Goal: Task Accomplishment & Management: Complete application form

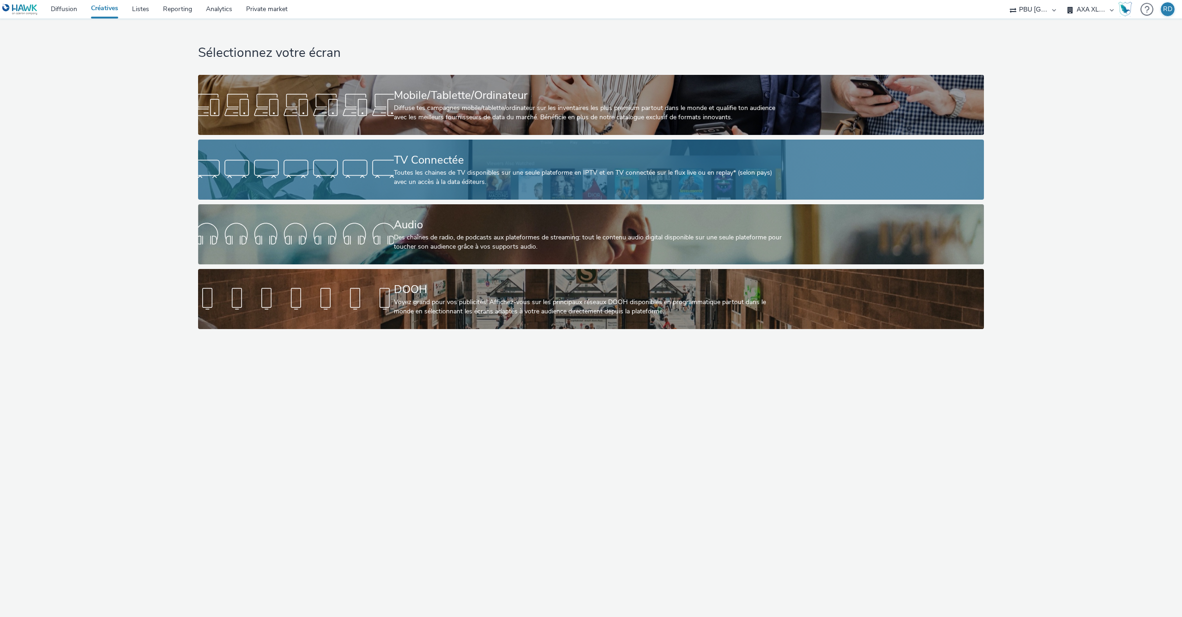
click at [514, 178] on div "Toutes les chaines de TV disponibles sur une seule plateforme en IPTV et en TV …" at bounding box center [589, 177] width 391 height 19
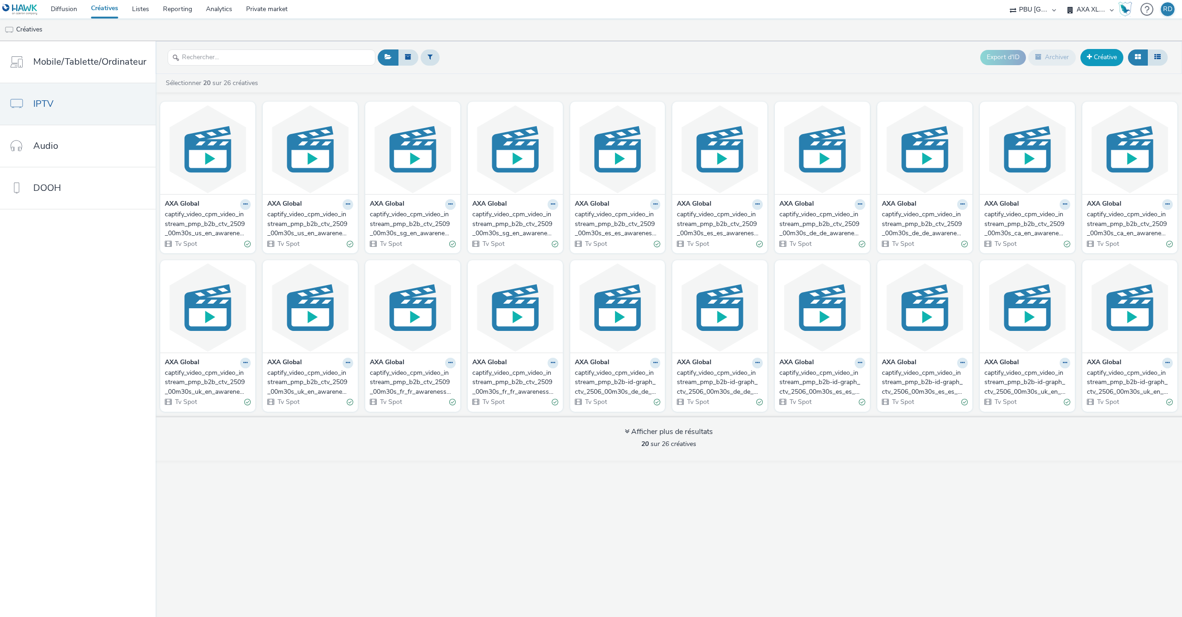
click at [1098, 61] on link "Créative" at bounding box center [1102, 57] width 43 height 17
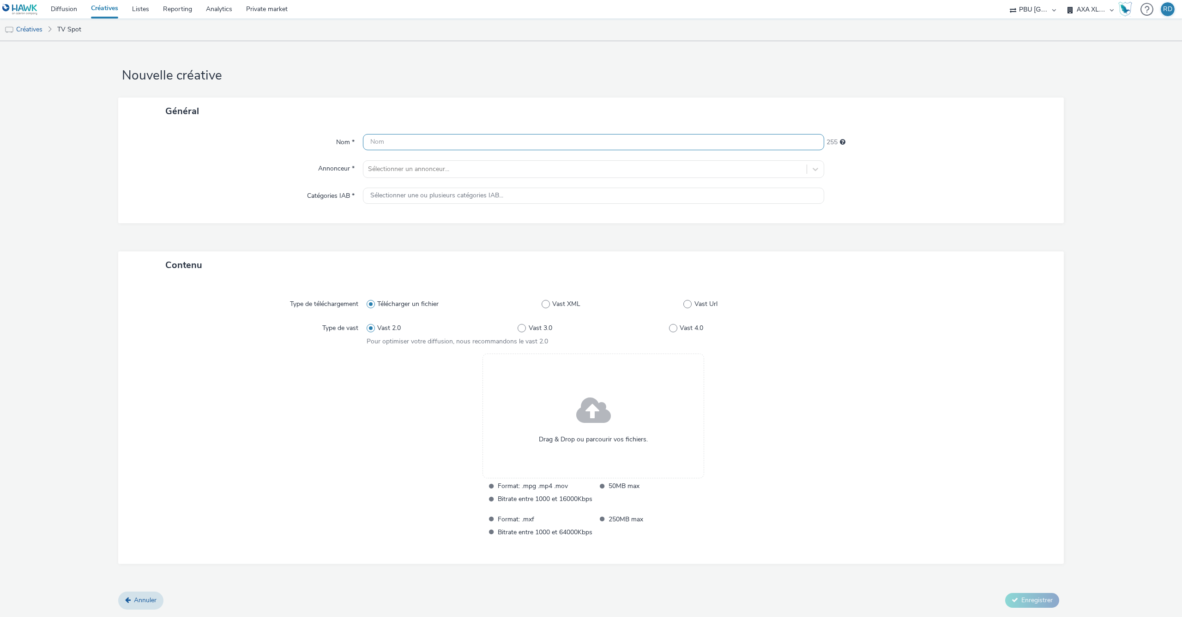
click at [501, 137] on input "text" at bounding box center [593, 142] width 461 height 16
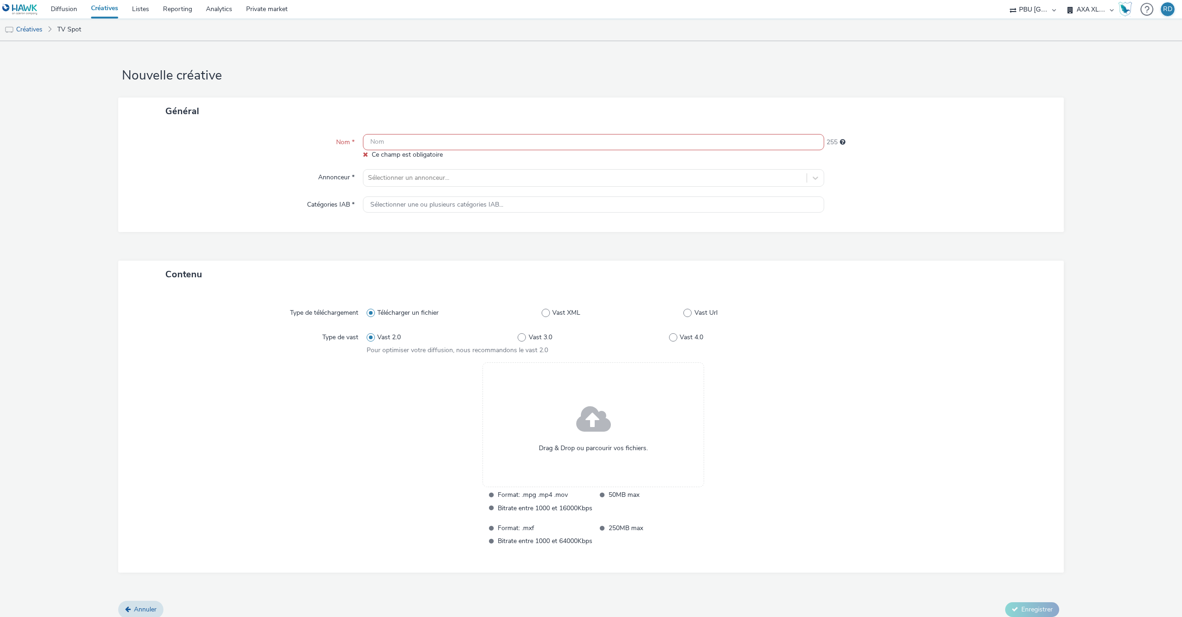
paste input "captify_video_cpm_video_instream_pmp_b2b_ctv_2510_00m30s_ca_en_awareness_video-…"
type input "captify_video_cpm_video_instream_pmp_b2b_ctv_2510_00m30s_ca_en_awareness_video-…"
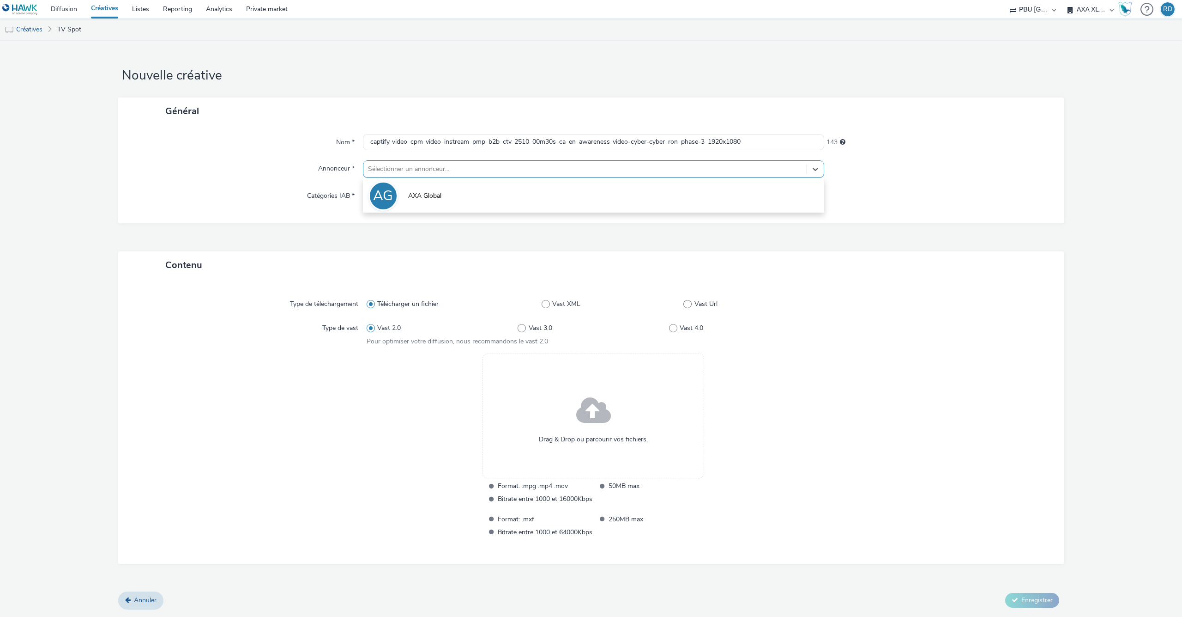
click at [595, 166] on div at bounding box center [585, 168] width 434 height 11
click at [450, 201] on li "AG AXA Global" at bounding box center [593, 195] width 461 height 31
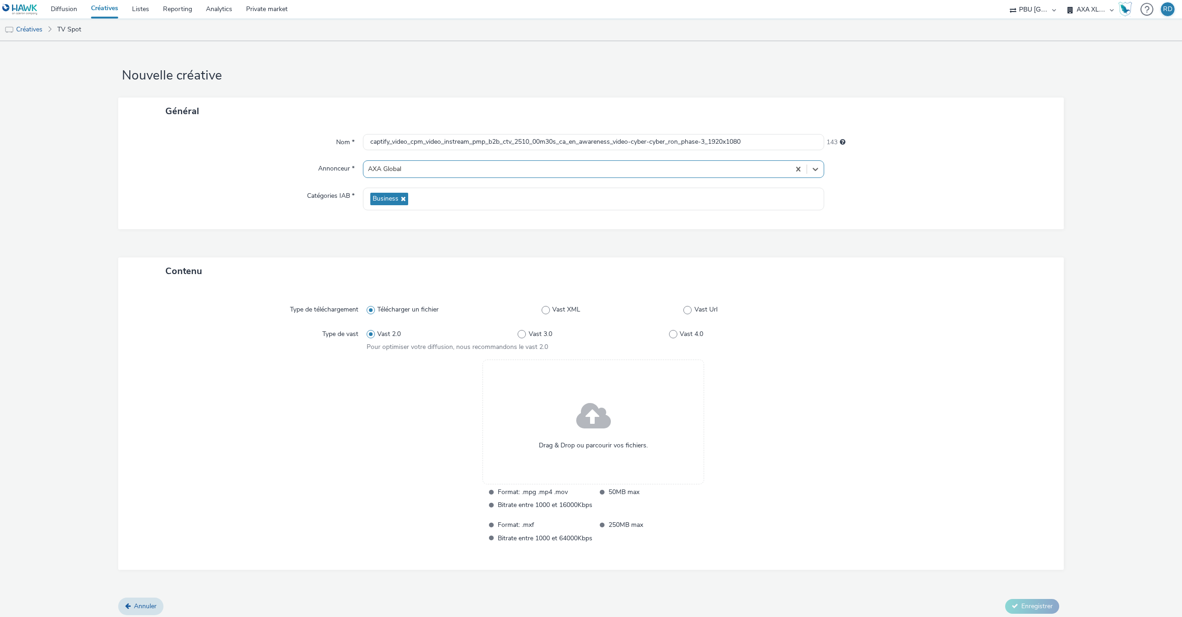
scroll to position [6, 0]
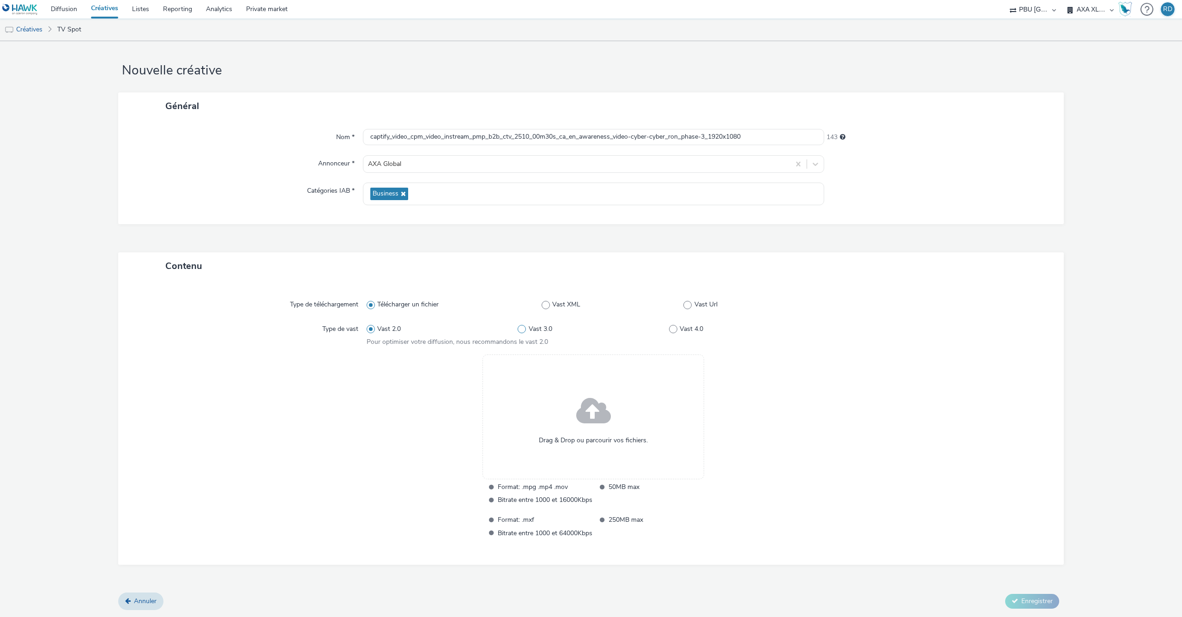
click at [522, 329] on span at bounding box center [522, 329] width 8 height 8
click at [522, 329] on input "Vast 3.0" at bounding box center [521, 329] width 6 height 6
radio input "false"
radio input "true"
click at [365, 327] on div "Type de vast" at bounding box center [251, 333] width 232 height 26
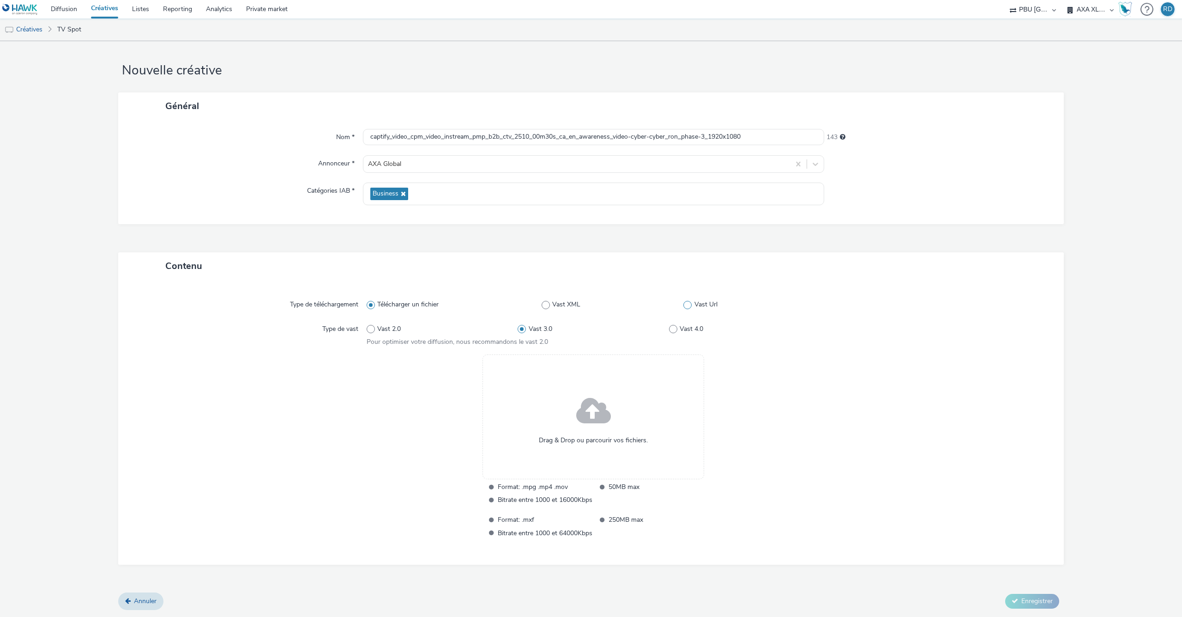
click at [687, 305] on span at bounding box center [687, 305] width 8 height 8
click at [687, 305] on input "Vast Url" at bounding box center [686, 305] width 6 height 6
radio input "false"
radio input "true"
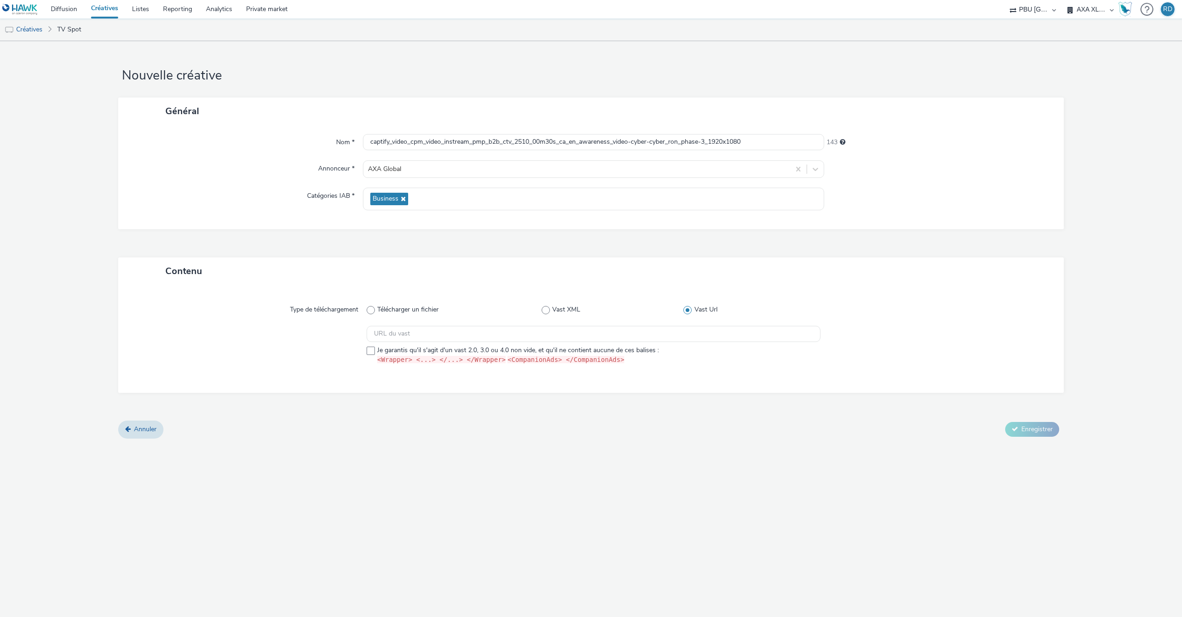
scroll to position [0, 0]
click at [444, 335] on input "text" at bounding box center [594, 334] width 454 height 16
click at [369, 349] on span at bounding box center [371, 350] width 8 height 8
checkbox input "true"
click at [527, 336] on input "text" at bounding box center [594, 334] width 454 height 16
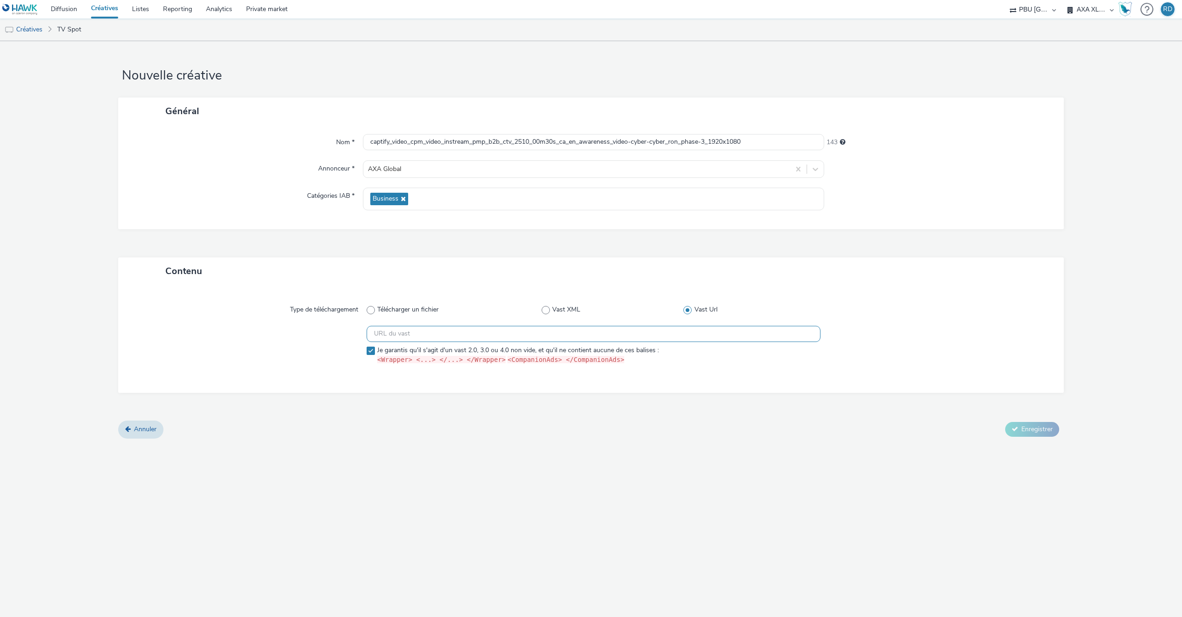
paste input "https://[DOMAIN_NAME]/ddm/pfadx/N105603.5708031CAPTIFYAXAXL/B34074761.430786035…"
type input "https://[DOMAIN_NAME]/ddm/pfadx/N105603.5708031CAPTIFYAXAXL/B34074761.430786035…"
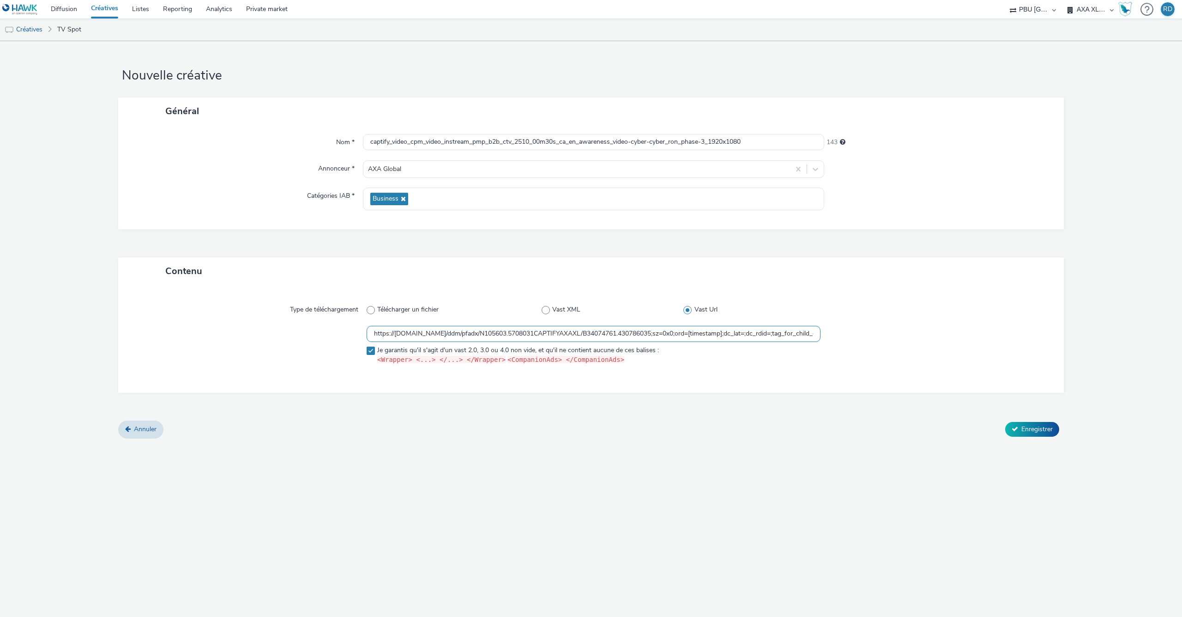
scroll to position [0, 607]
click at [1034, 432] on span "Enregistrer" at bounding box center [1036, 428] width 31 height 9
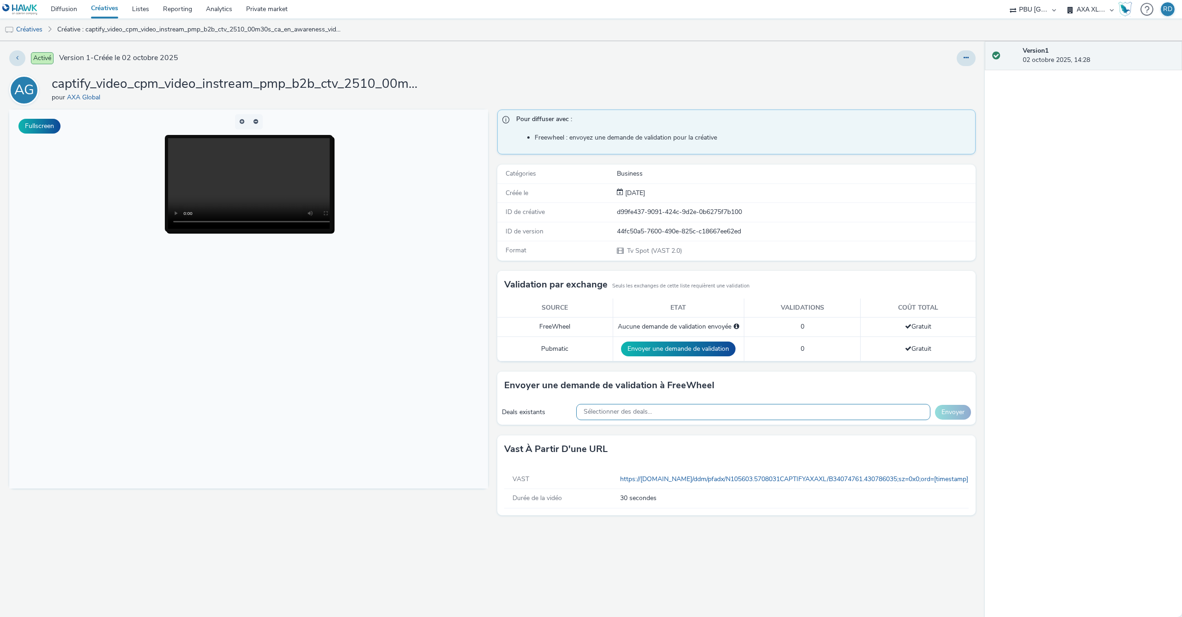
click at [897, 410] on div "Sélectionner des deals..." at bounding box center [753, 412] width 354 height 16
click at [421, 434] on body at bounding box center [248, 298] width 479 height 379
click at [678, 347] on button "Envoyer une demande de validation" at bounding box center [678, 348] width 115 height 15
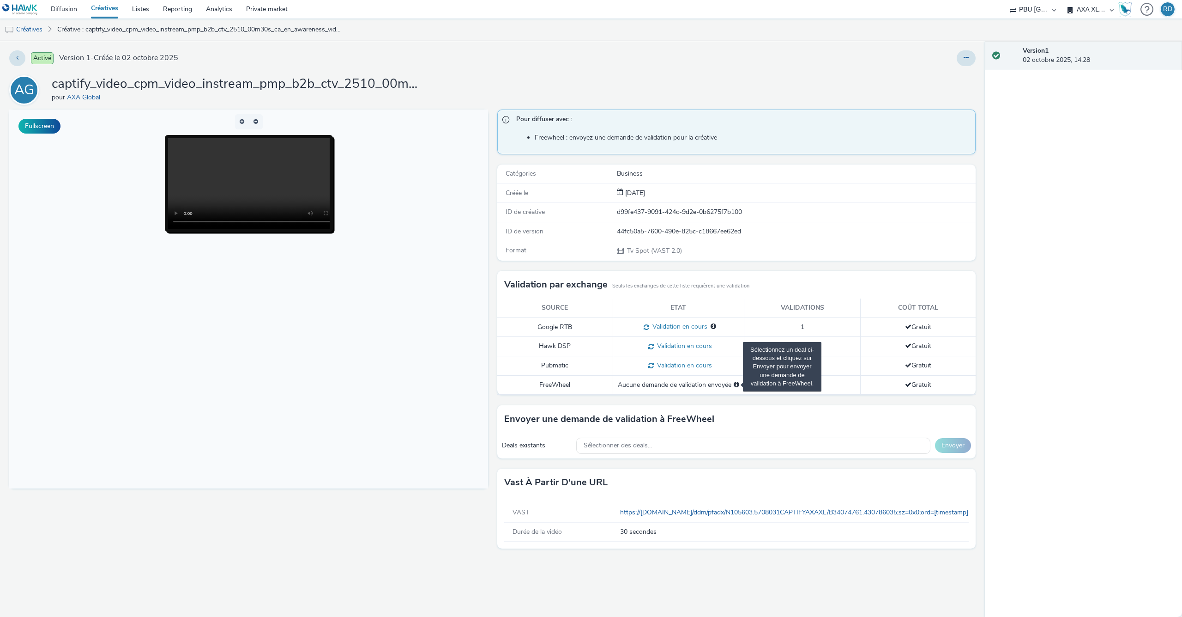
click at [738, 387] on span "Sélectionnez un deal ci-dessous et cliquez sur Envoyer pour envoyer une demande…" at bounding box center [737, 384] width 6 height 6
click at [242, 122] on button "button" at bounding box center [242, 121] width 14 height 15
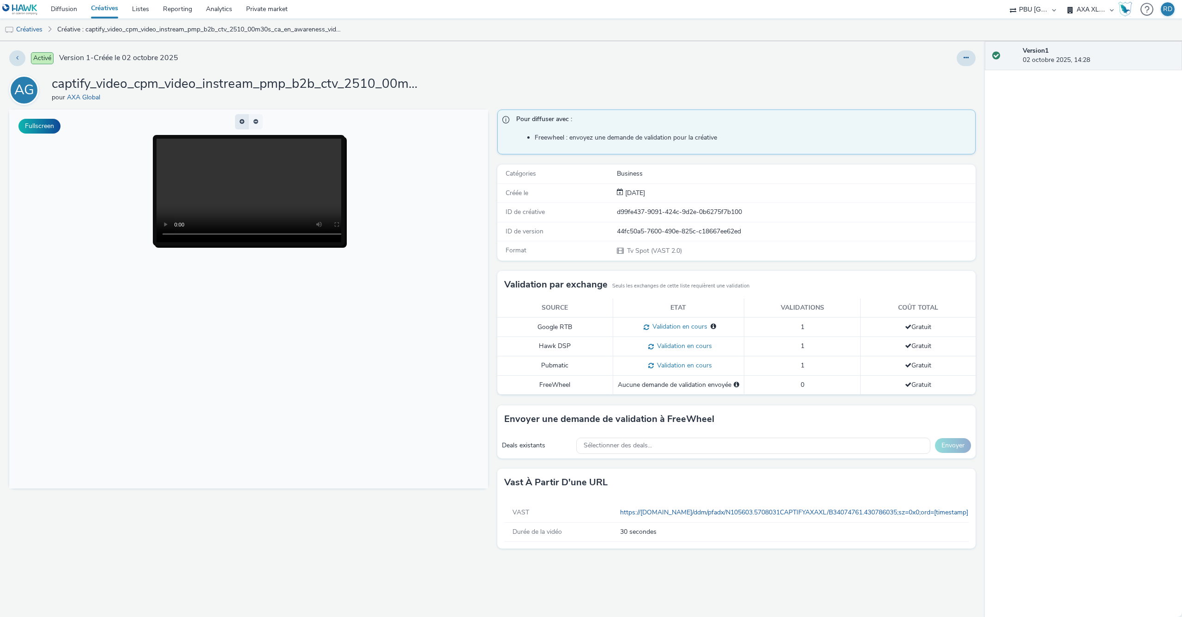
click at [242, 122] on span "button" at bounding box center [242, 122] width 5 height 6
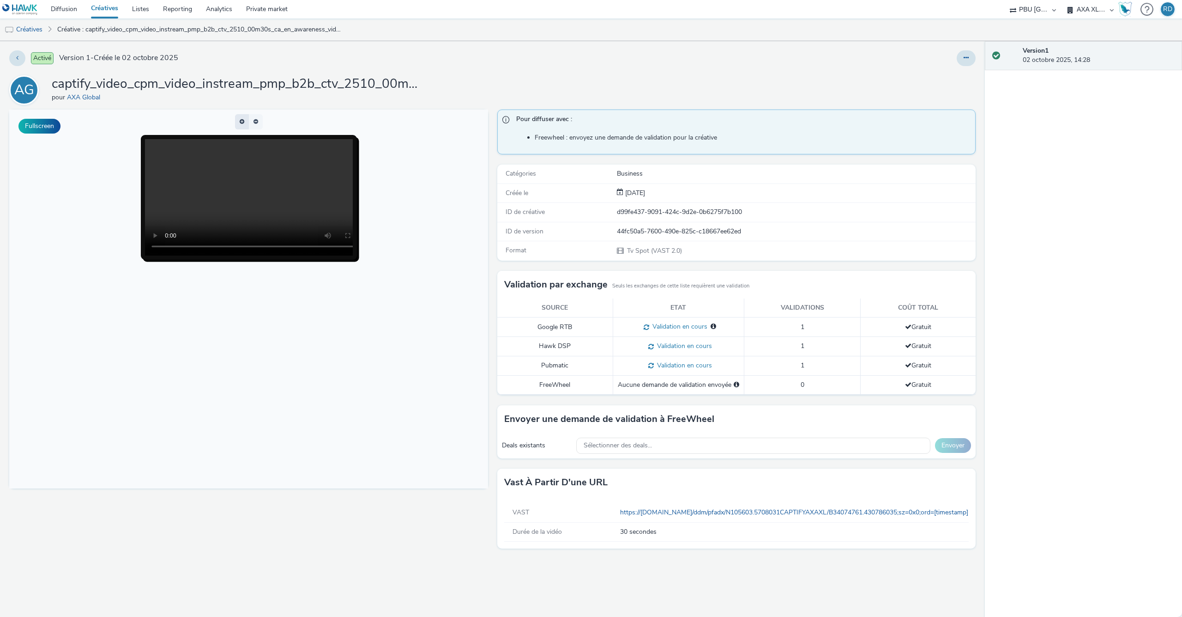
click at [242, 122] on span "button" at bounding box center [242, 122] width 5 height 6
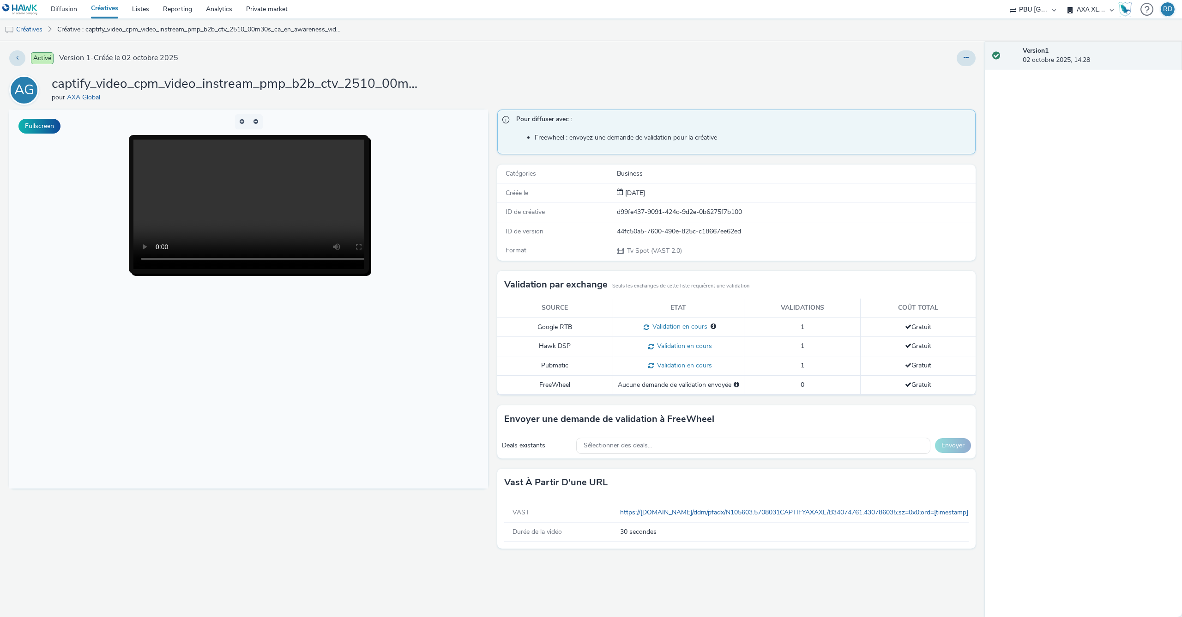
click at [664, 255] on span "Tv Spot (VAST 2.0)" at bounding box center [654, 250] width 56 height 9
click at [34, 124] on button "Fullscreen" at bounding box center [39, 126] width 42 height 15
click at [1151, 532] on div "Version 1 02 octobre 2025, 14:28" at bounding box center [1083, 328] width 197 height 575
click at [20, 59] on button at bounding box center [17, 58] width 16 height 16
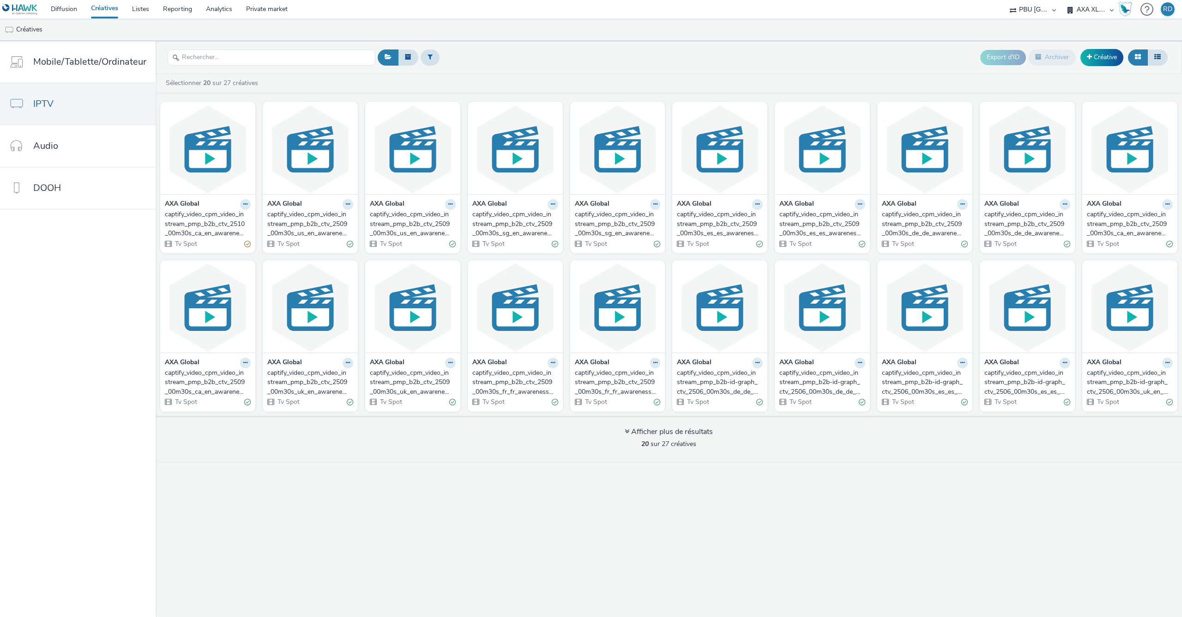
click at [109, 6] on link "Créatives" at bounding box center [104, 9] width 41 height 18
click at [1107, 60] on link "Créative" at bounding box center [1102, 57] width 43 height 17
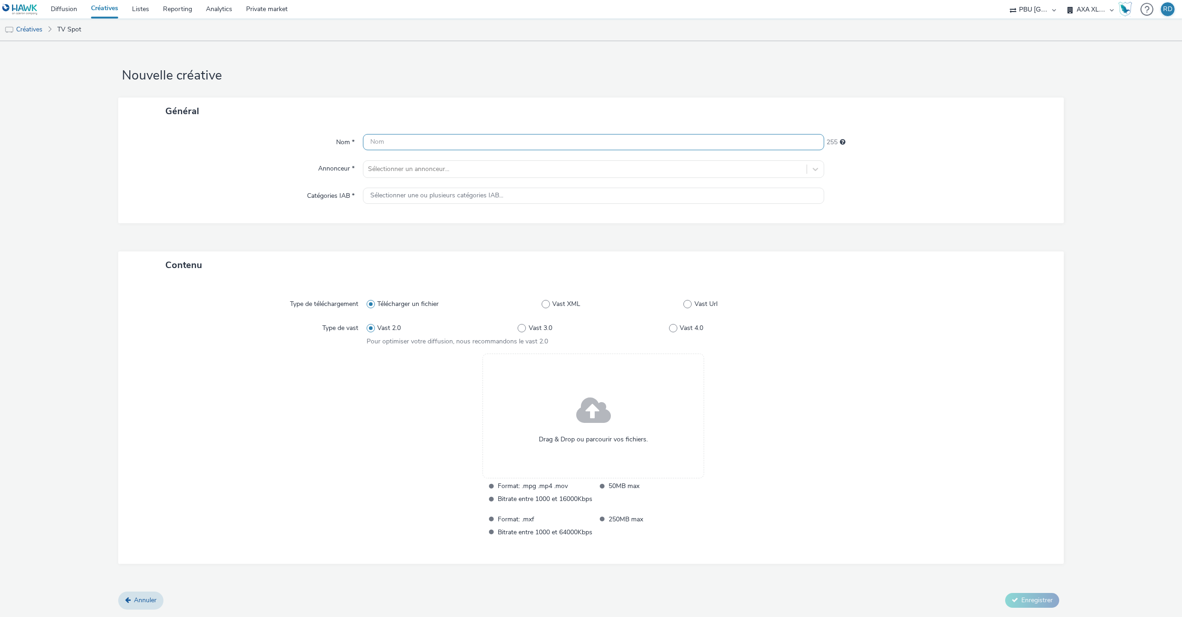
click at [508, 142] on input "text" at bounding box center [593, 142] width 461 height 16
click at [682, 301] on div "Type de téléchargement Télécharger un fichier Vast XML Vast Url Type de vast Va…" at bounding box center [590, 421] width 927 height 266
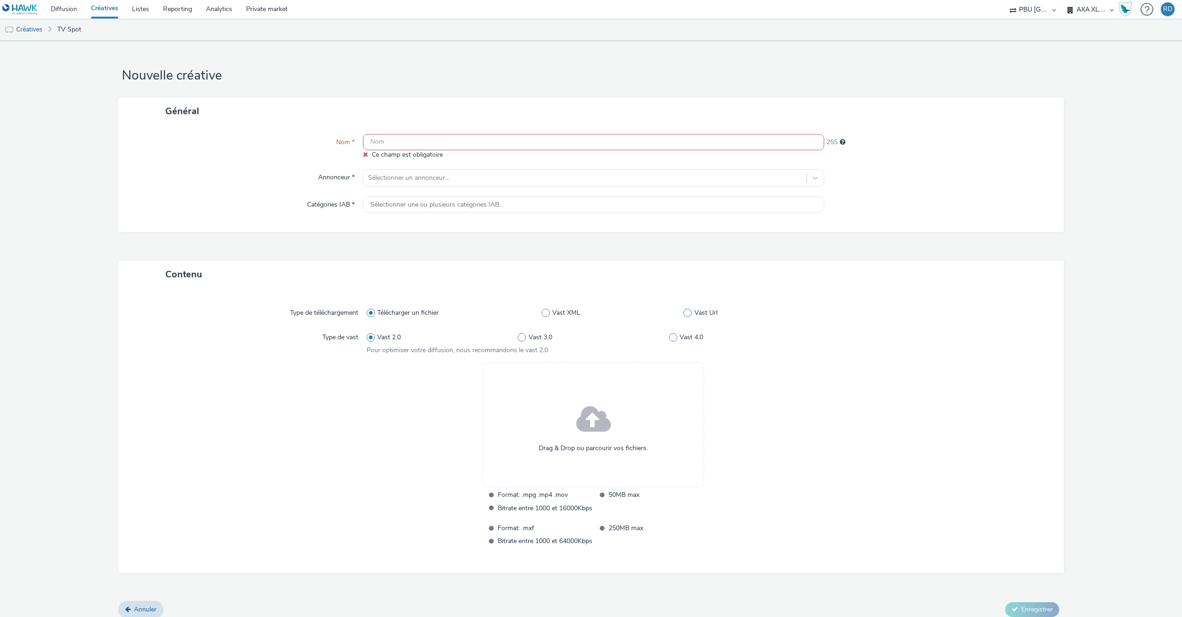
click at [689, 314] on span at bounding box center [687, 312] width 8 height 8
click at [689, 314] on input "Vast Url" at bounding box center [686, 313] width 6 height 6
radio input "false"
radio input "true"
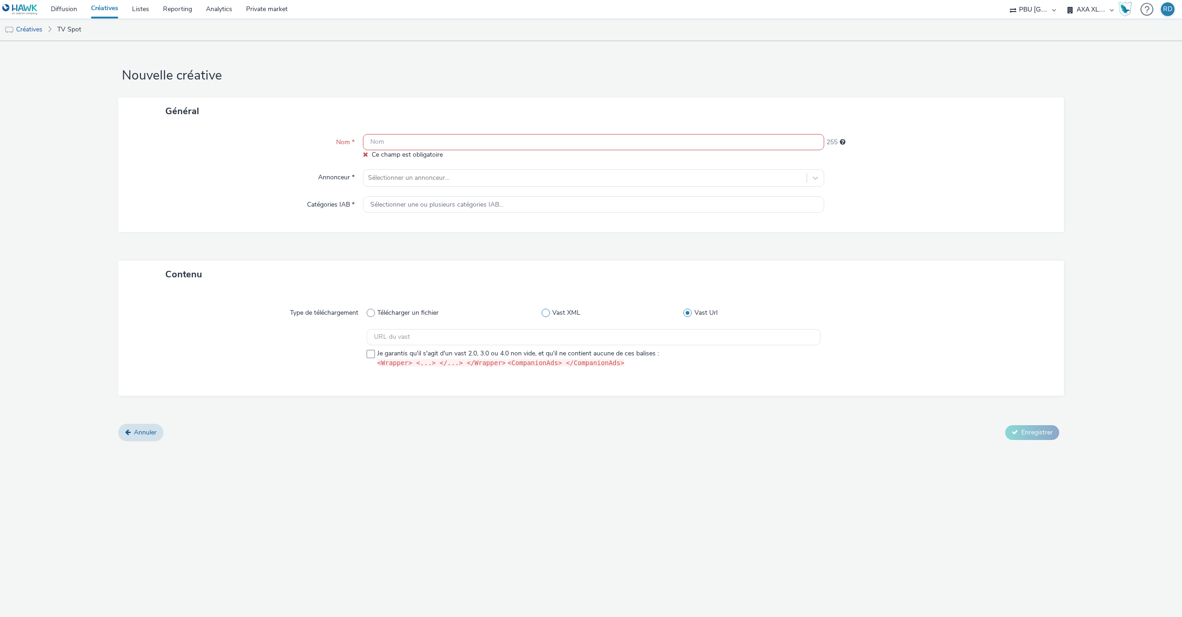
click at [552, 314] on label "Vast XML" at bounding box center [613, 312] width 142 height 9
click at [548, 314] on input "Vast XML" at bounding box center [545, 313] width 6 height 6
radio input "true"
radio input "false"
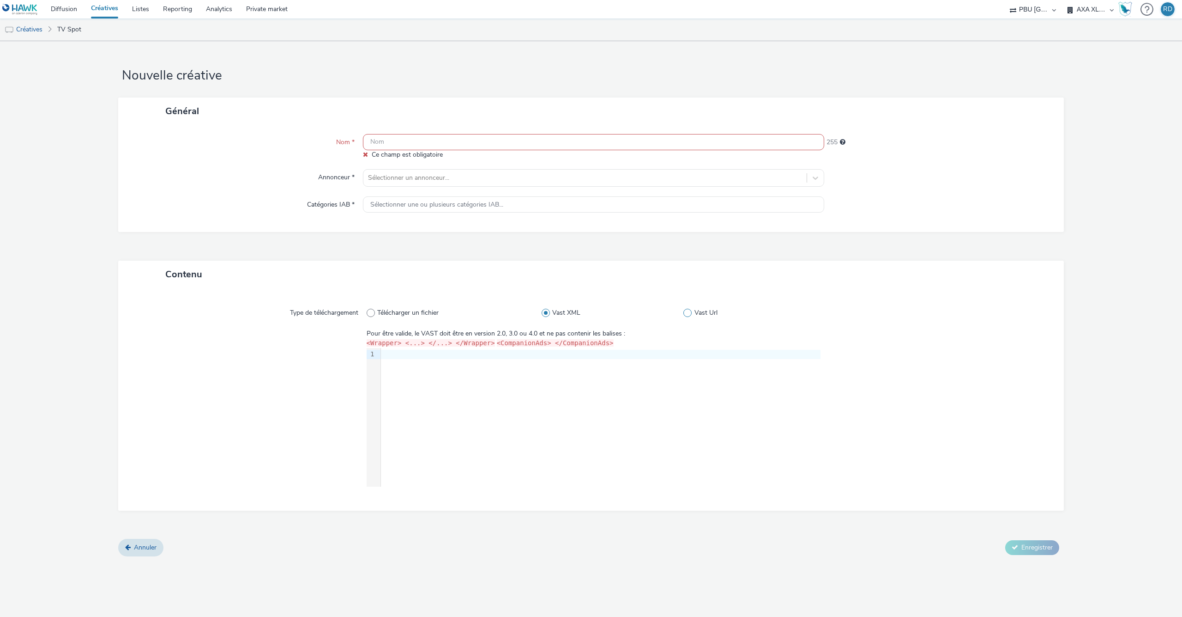
click at [687, 312] on span at bounding box center [687, 312] width 8 height 8
click at [687, 312] on input "Vast Url" at bounding box center [686, 313] width 6 height 6
radio input "false"
radio input "true"
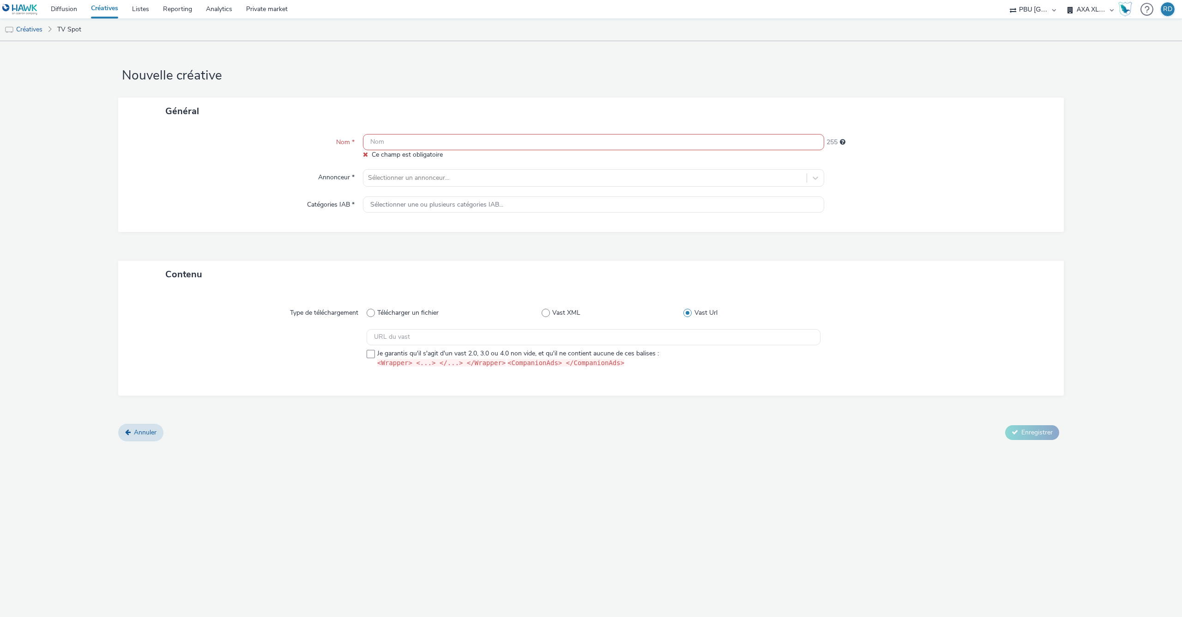
click at [474, 139] on input "text" at bounding box center [593, 142] width 461 height 16
paste input "captify_video_cpm_video_instream_pmp_b2b_ctv_2510_00m30s_fr_fr_awareness_video-…"
type input "captify_video_cpm_video_instream_pmp_b2b_ctv_2510_00m30s_fr_fr_awareness_video-…"
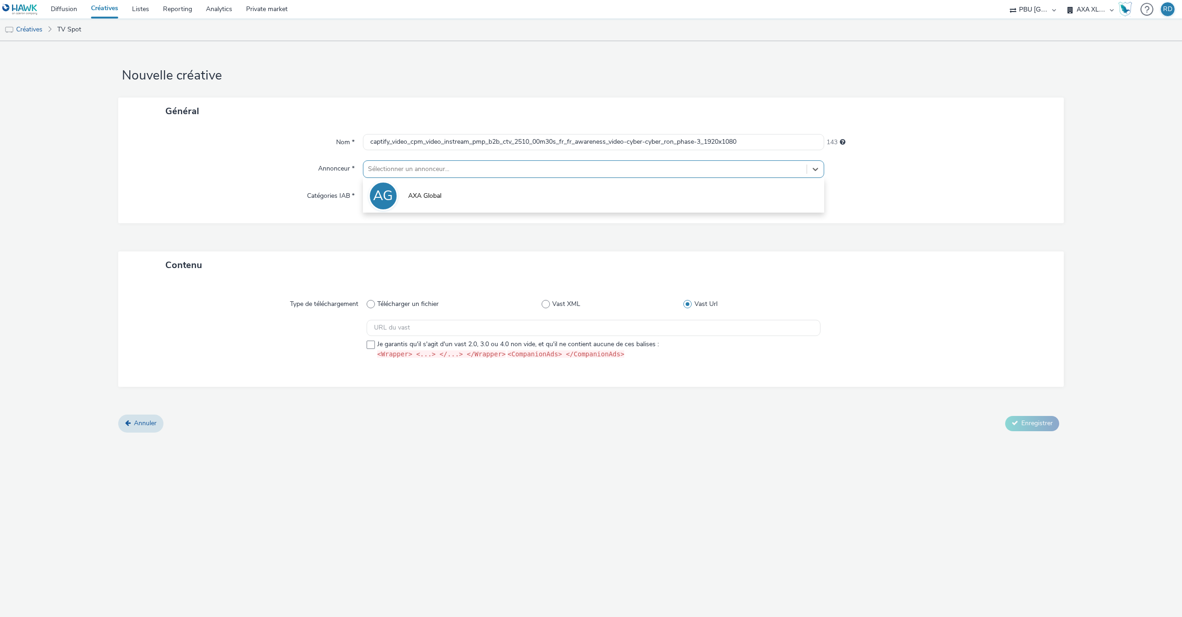
click at [550, 168] on div at bounding box center [585, 168] width 434 height 11
click at [438, 192] on li "AG AXA Global" at bounding box center [593, 195] width 461 height 31
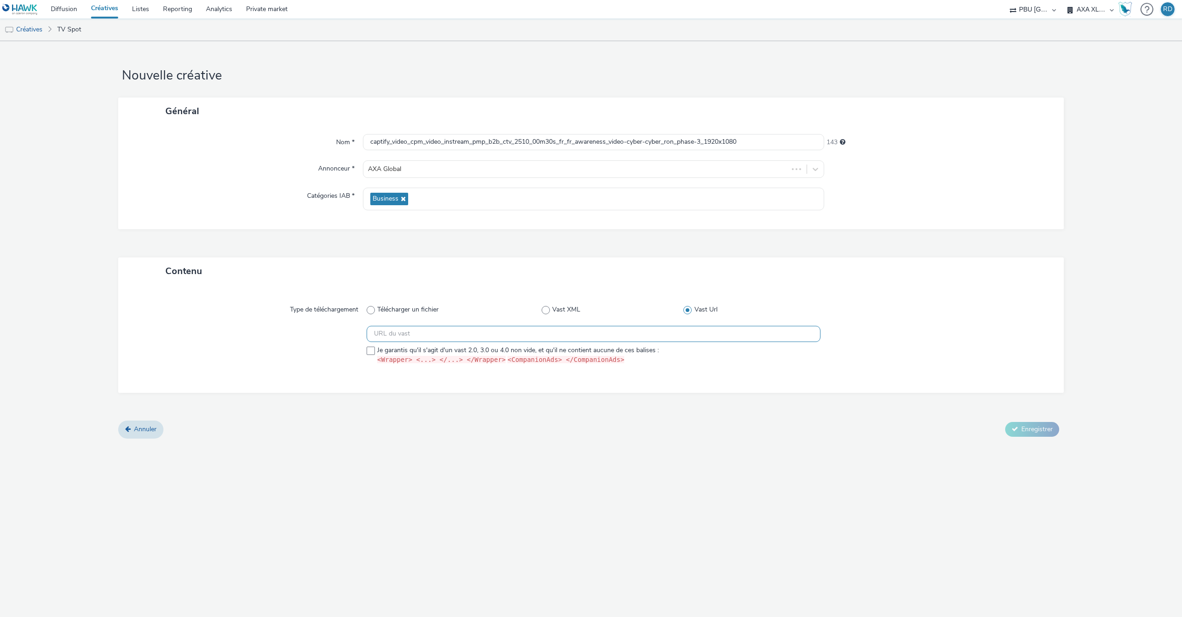
click at [673, 330] on input "text" at bounding box center [594, 334] width 454 height 16
paste input "https://[DOMAIN_NAME]/ddm/pfadx/N105603.5708031CAPTIFYAXAXL/B34163124.430255072…"
type input "https://[DOMAIN_NAME]/ddm/pfadx/N105603.5708031CAPTIFYAXAXL/B34163124.430255072…"
click at [842, 432] on div "Annuler Enregistrer" at bounding box center [591, 429] width 946 height 17
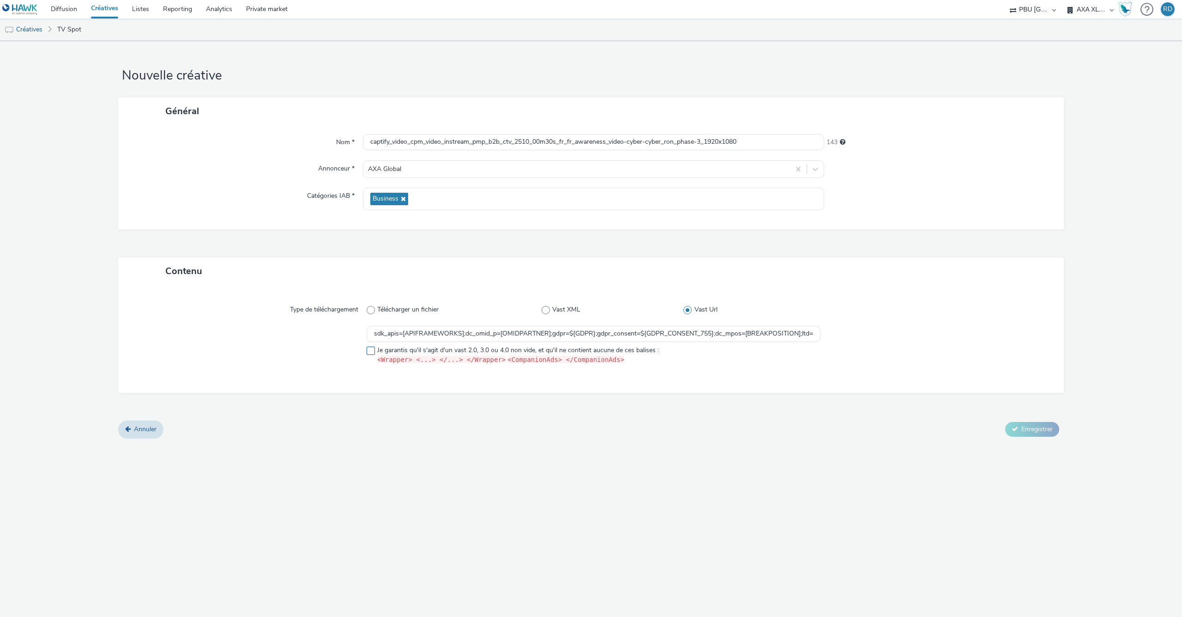
click at [370, 349] on span at bounding box center [371, 350] width 8 height 8
checkbox input "true"
click at [1040, 425] on span "Enregistrer" at bounding box center [1036, 428] width 31 height 9
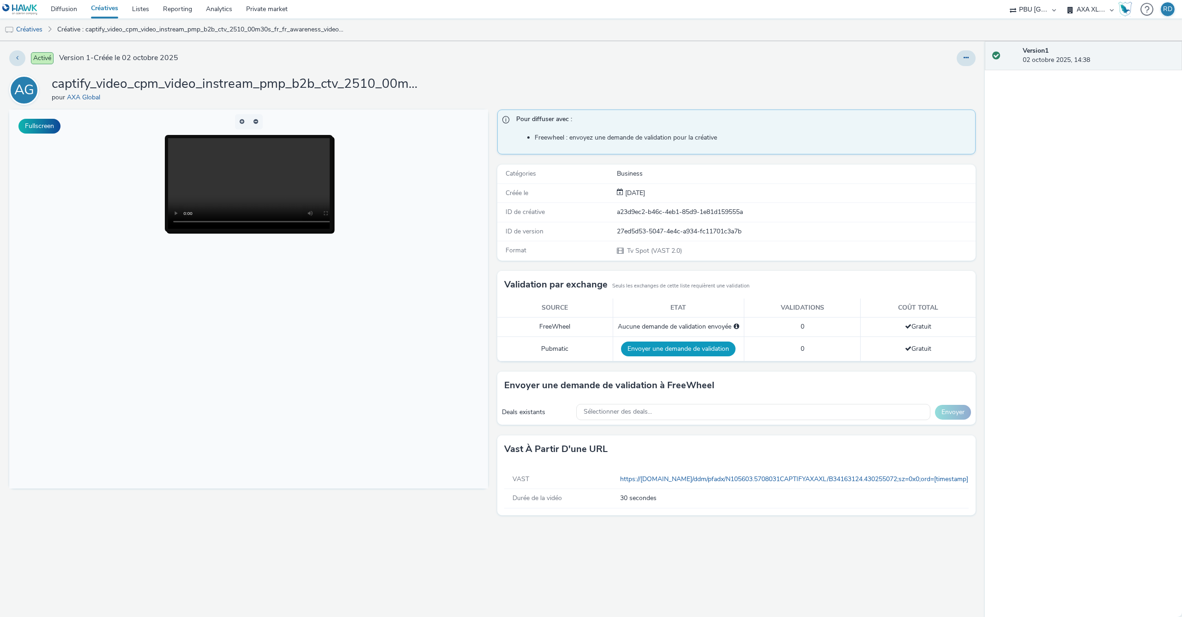
click at [707, 351] on button "Envoyer une demande de validation" at bounding box center [678, 348] width 115 height 15
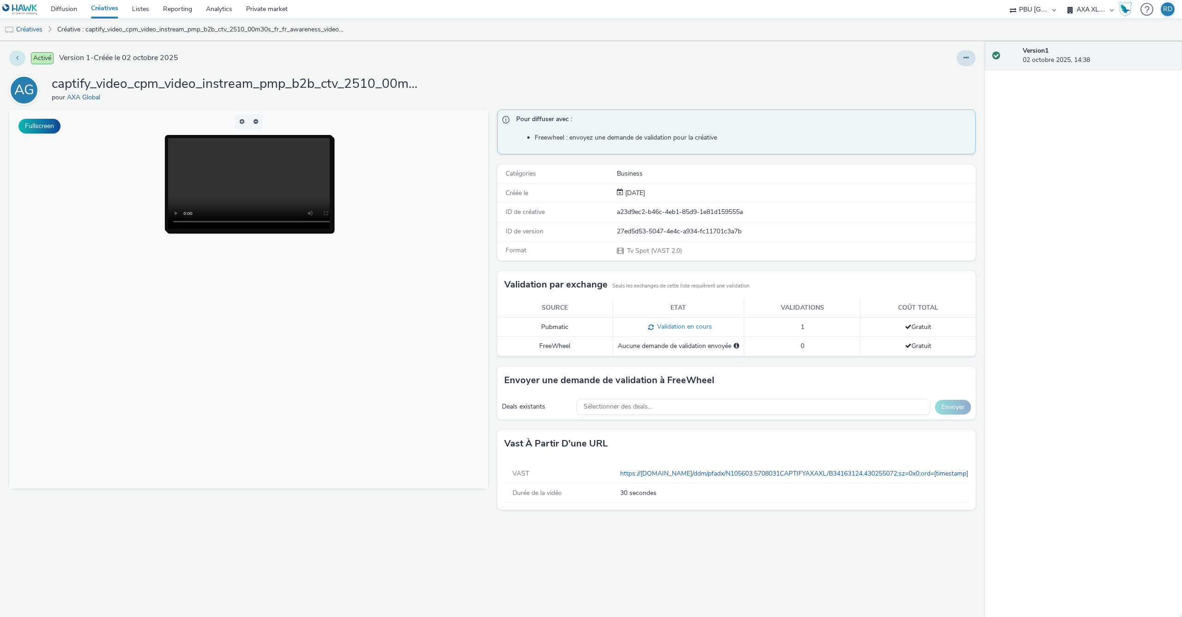
click at [20, 55] on button at bounding box center [17, 58] width 16 height 16
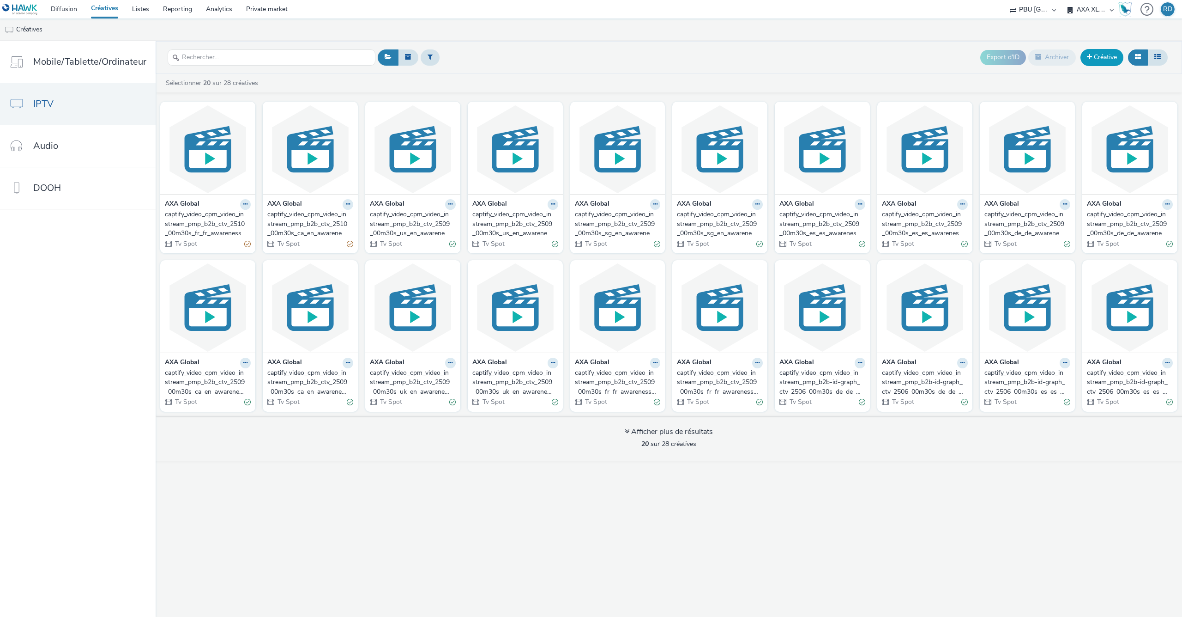
click at [1100, 53] on link "Créative" at bounding box center [1102, 57] width 43 height 17
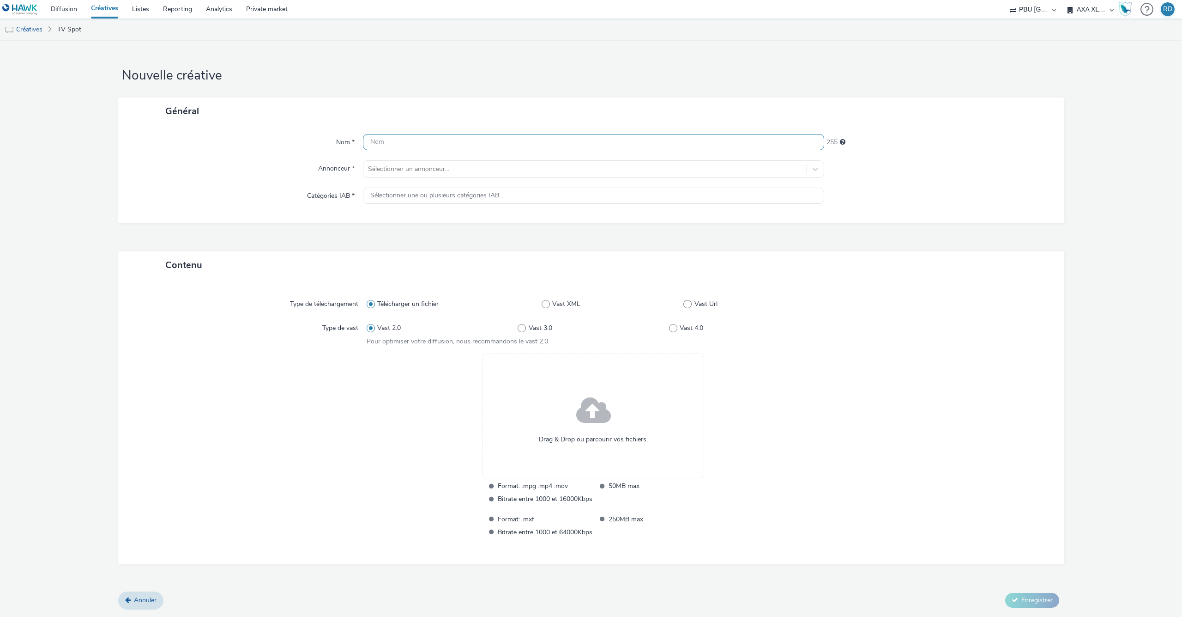
click at [402, 143] on input "text" at bounding box center [593, 142] width 461 height 16
paste input "captify_video_cpm_video_instream_pmp_b2b_ctv_2510_00m30s_fr_fr_awareness_video-…"
type input "captify_video_cpm_video_instream_pmp_b2b_ctv_2510_00m30s_fr_fr_awareness_video-…"
click at [449, 169] on div at bounding box center [585, 168] width 434 height 11
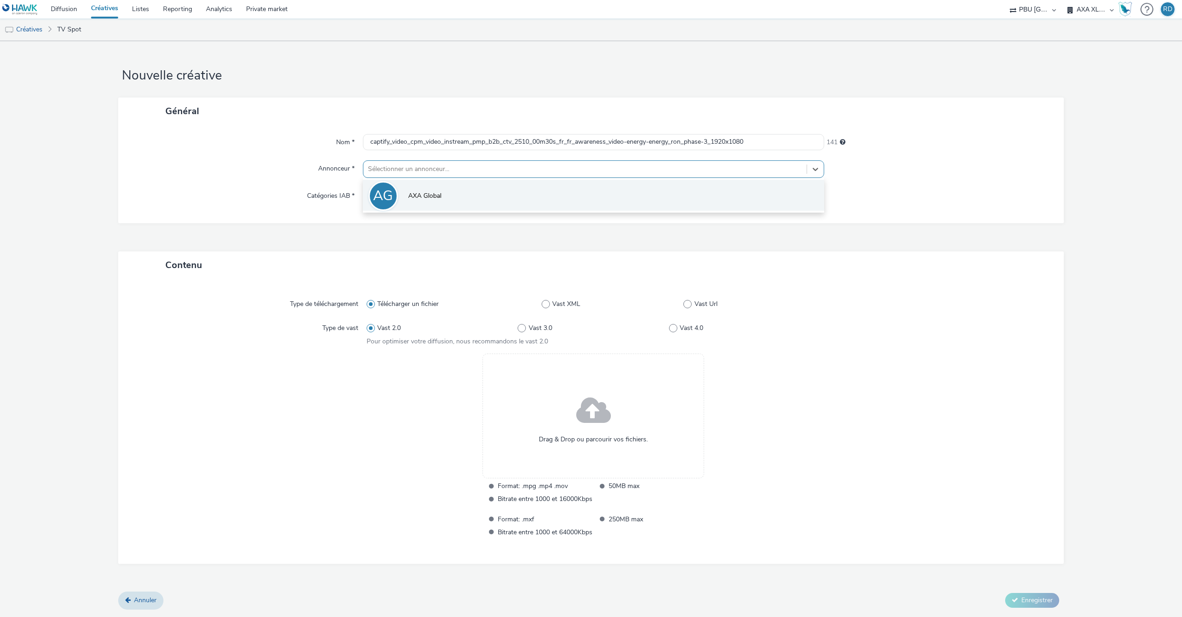
click at [446, 195] on li "AG AXA Global" at bounding box center [593, 195] width 461 height 31
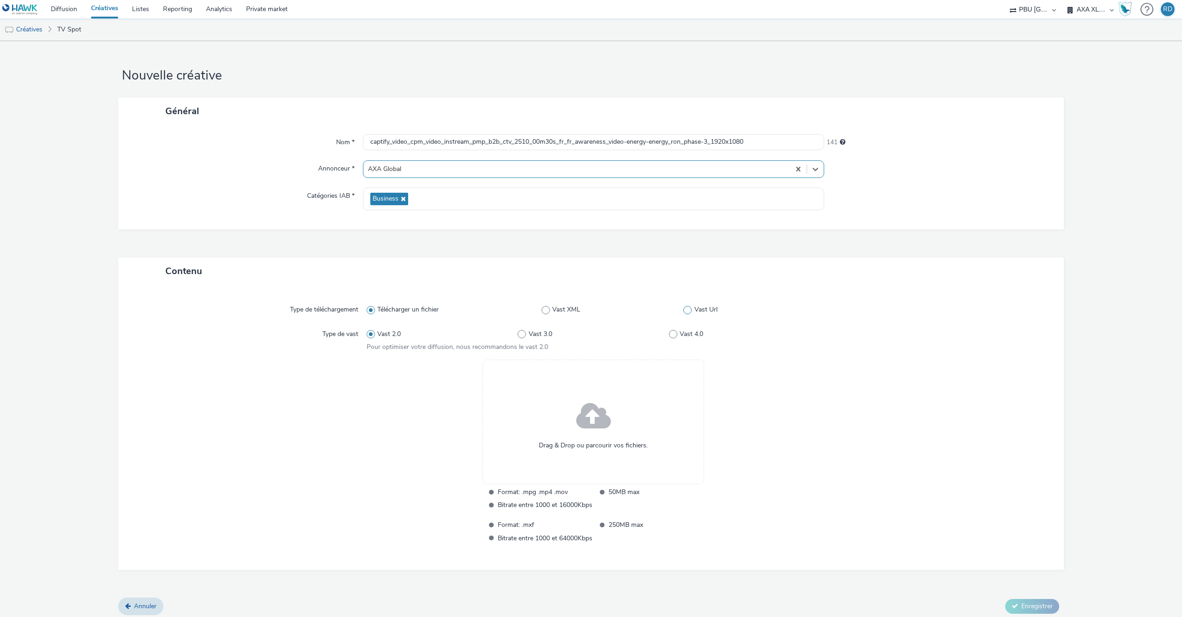
click at [689, 308] on span at bounding box center [687, 310] width 8 height 8
click at [689, 308] on input "Vast Url" at bounding box center [686, 310] width 6 height 6
radio input "false"
radio input "true"
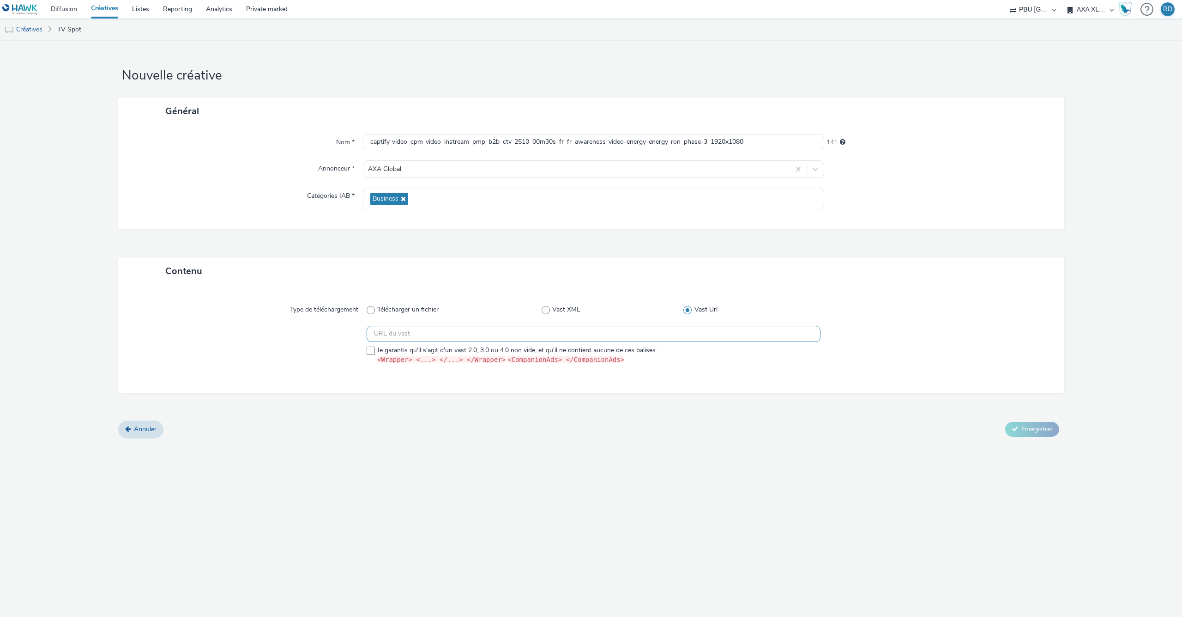
click at [683, 334] on input "text" at bounding box center [594, 334] width 454 height 16
click at [671, 338] on input "text" at bounding box center [594, 334] width 454 height 16
paste input "https://[DOMAIN_NAME]/ddm/pfadx/N105603.5708031CAPTIFYAXAXL/B34163124.430256767…"
type input "https://[DOMAIN_NAME]/ddm/pfadx/N105603.5708031CAPTIFYAXAXL/B34163124.430256767…"
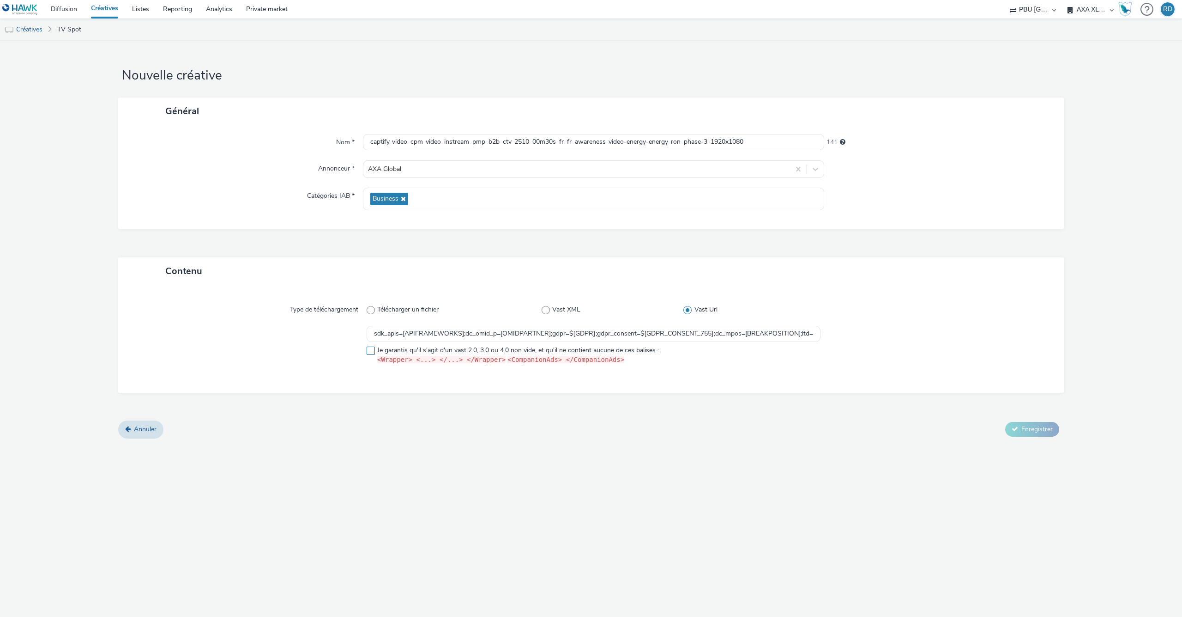
click at [375, 353] on label "Je garantis qu'il s'agit d'un vast 2.0, 3.0 ou 4.0 non vide, et qu'il ne contie…" at bounding box center [594, 354] width 454 height 19
checkbox input "true"
click at [1023, 430] on span "Enregistrer" at bounding box center [1036, 428] width 31 height 9
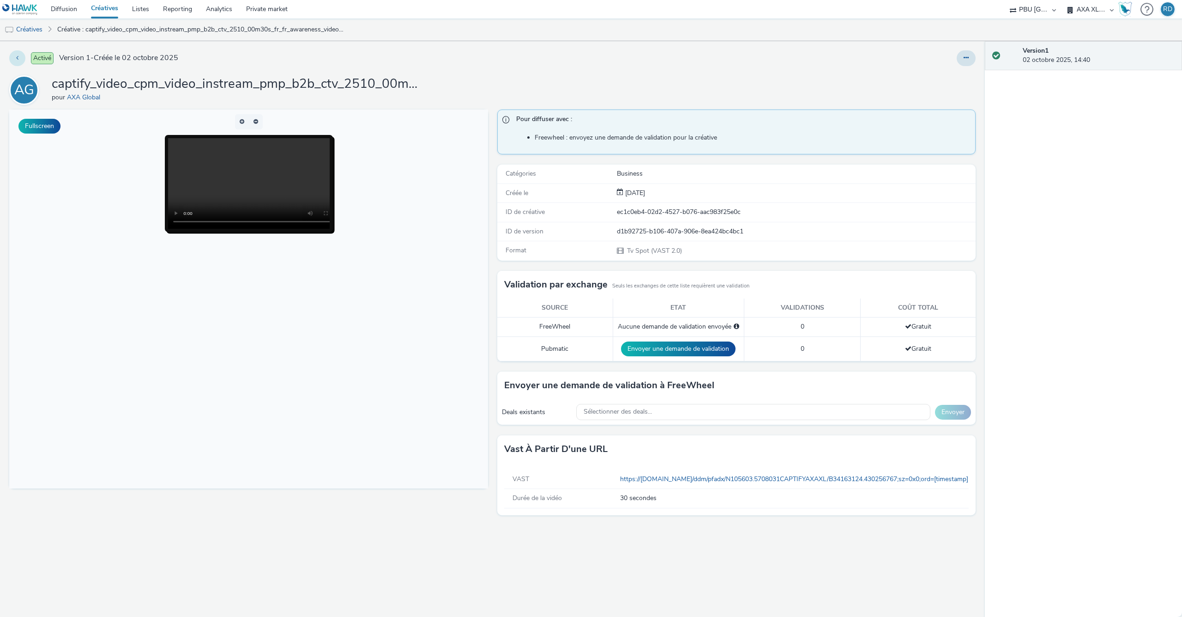
click at [18, 56] on icon at bounding box center [17, 57] width 2 height 6
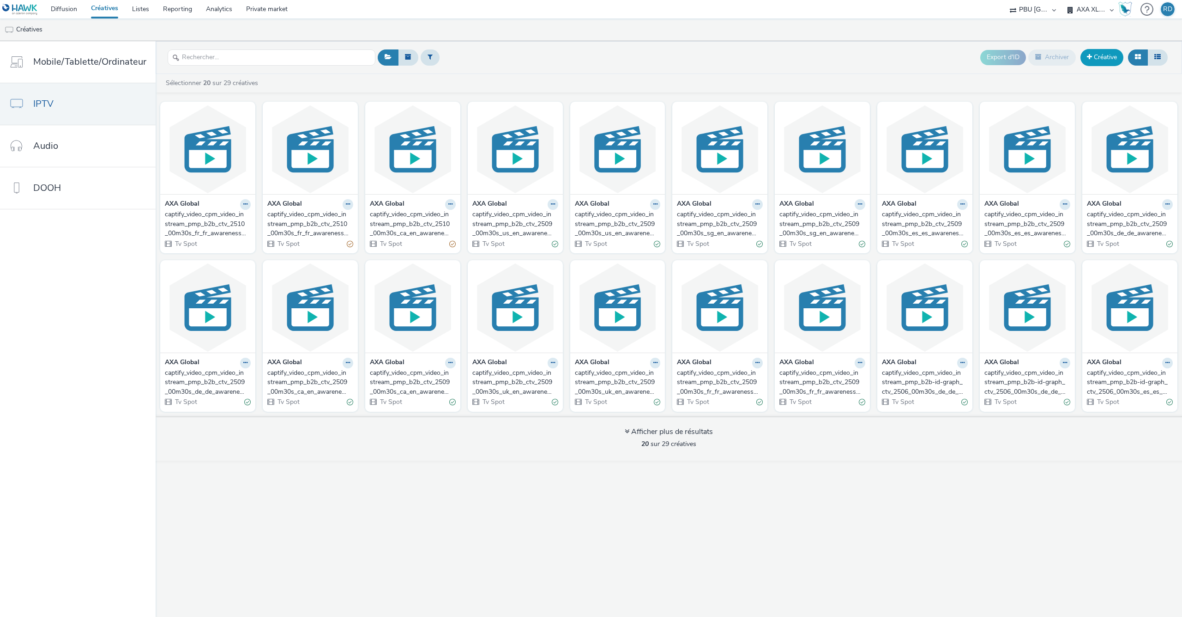
click at [1100, 61] on link "Créative" at bounding box center [1102, 57] width 43 height 17
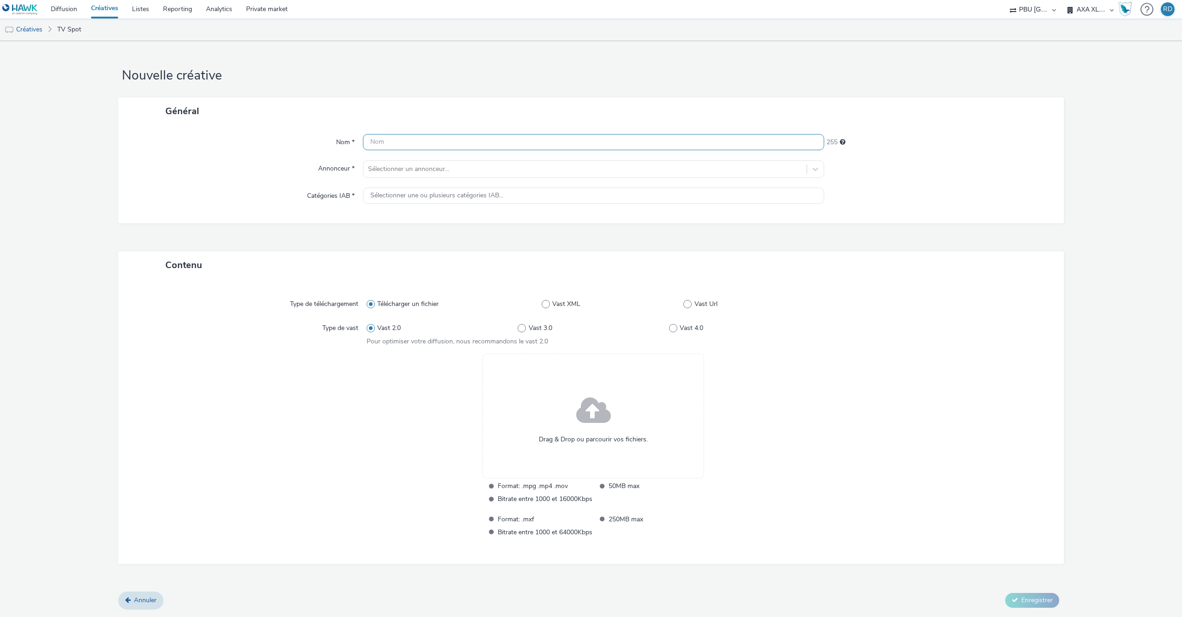
click at [399, 141] on input "text" at bounding box center [593, 142] width 461 height 16
paste input "captify_video_cpm_video_instream_pmp_b2b_ctv_2510_00m30s_de_de_awareness_video-…"
type input "captify_video_cpm_video_instream_pmp_b2b_ctv_2510_00m30s_de_de_awareness_video-…"
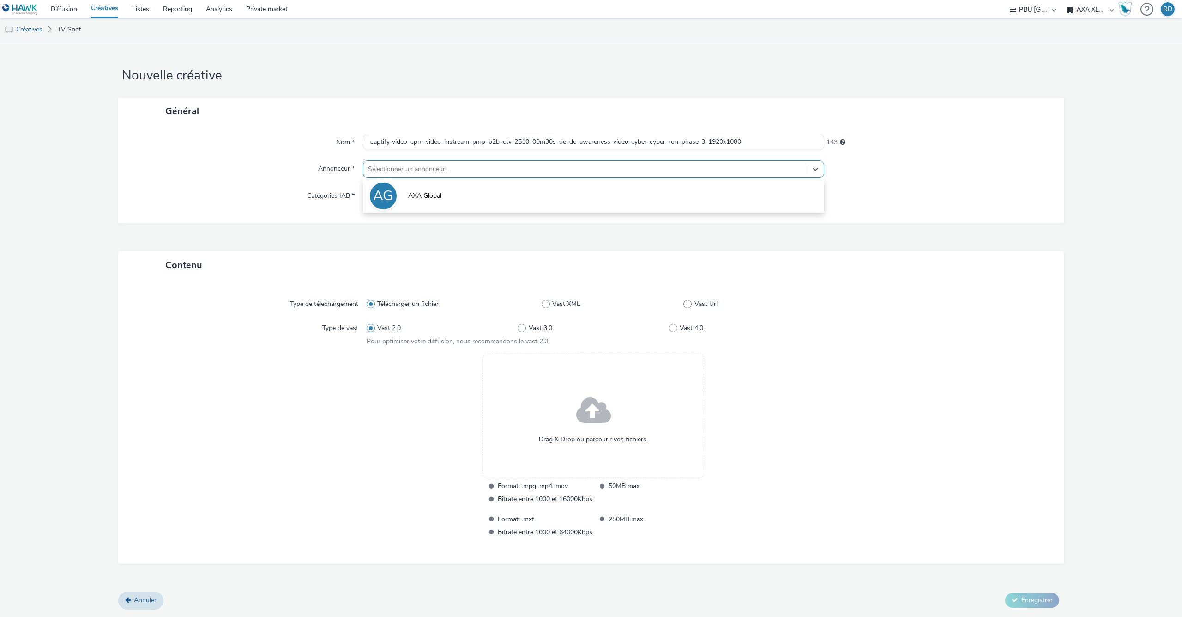
click at [412, 166] on div at bounding box center [585, 168] width 434 height 11
click at [414, 199] on span "AXA Global" at bounding box center [424, 195] width 33 height 9
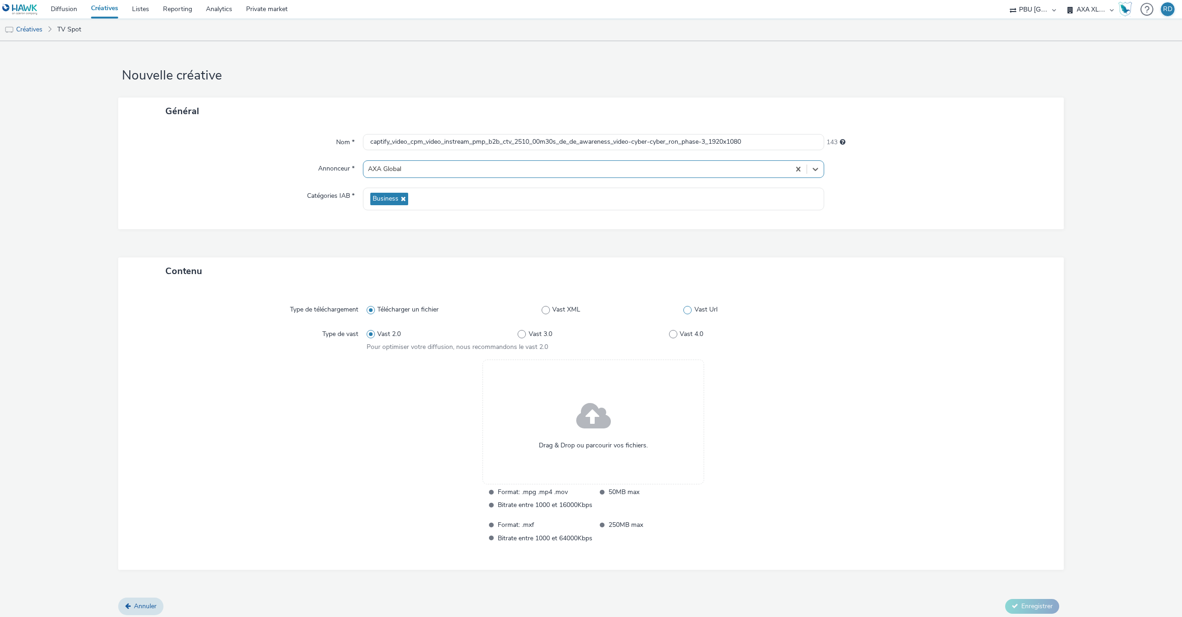
click at [689, 308] on span at bounding box center [687, 310] width 8 height 8
click at [689, 308] on input "Vast Url" at bounding box center [686, 310] width 6 height 6
radio input "false"
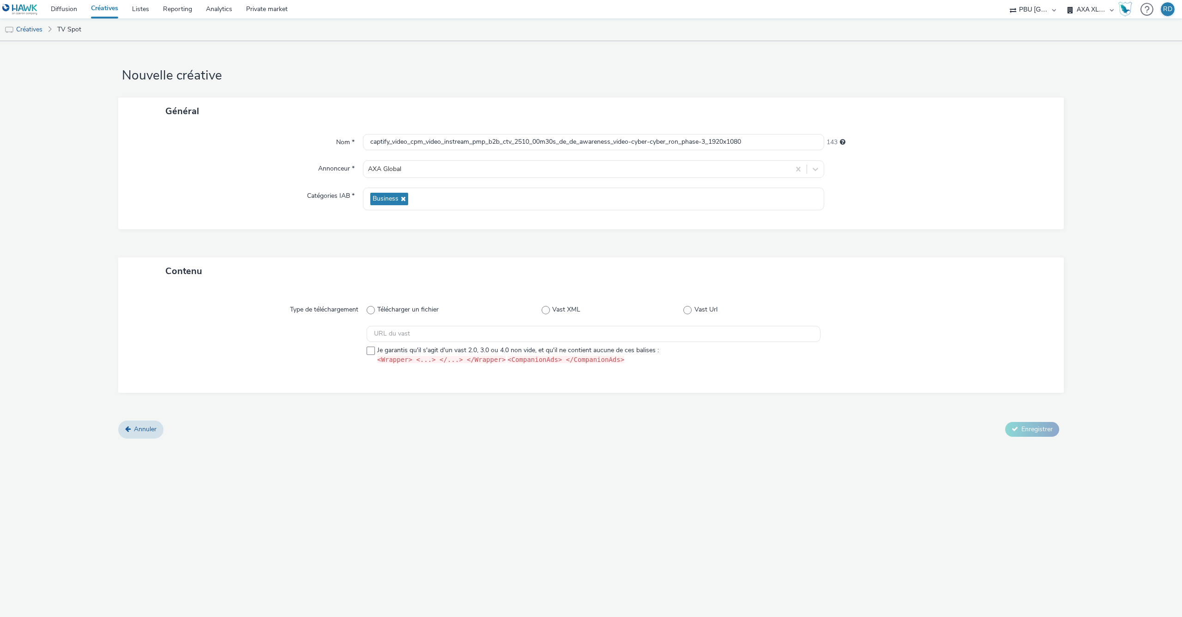
radio input "true"
click at [375, 348] on span at bounding box center [371, 350] width 8 height 8
checkbox input "true"
click at [478, 336] on input "text" at bounding box center [594, 334] width 454 height 16
paste input "captify_video_cpm_video_instream_pmp_b2b_ctv_2510_00m30s_de_de_awareness_video-…"
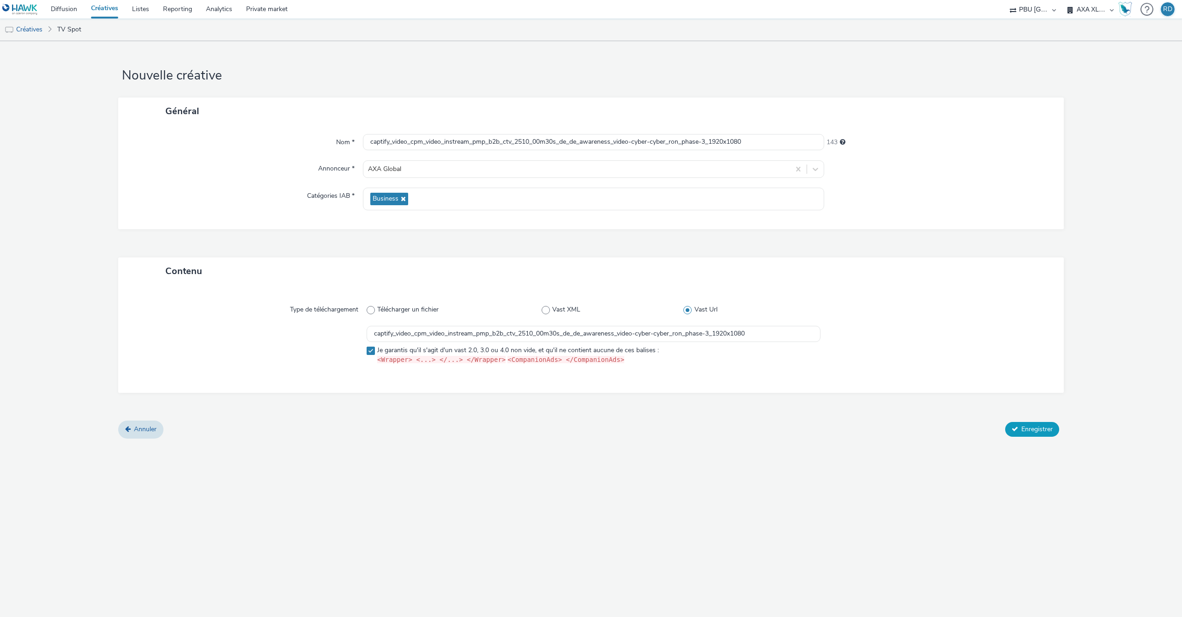
click at [1040, 430] on span "Enregistrer" at bounding box center [1036, 428] width 31 height 9
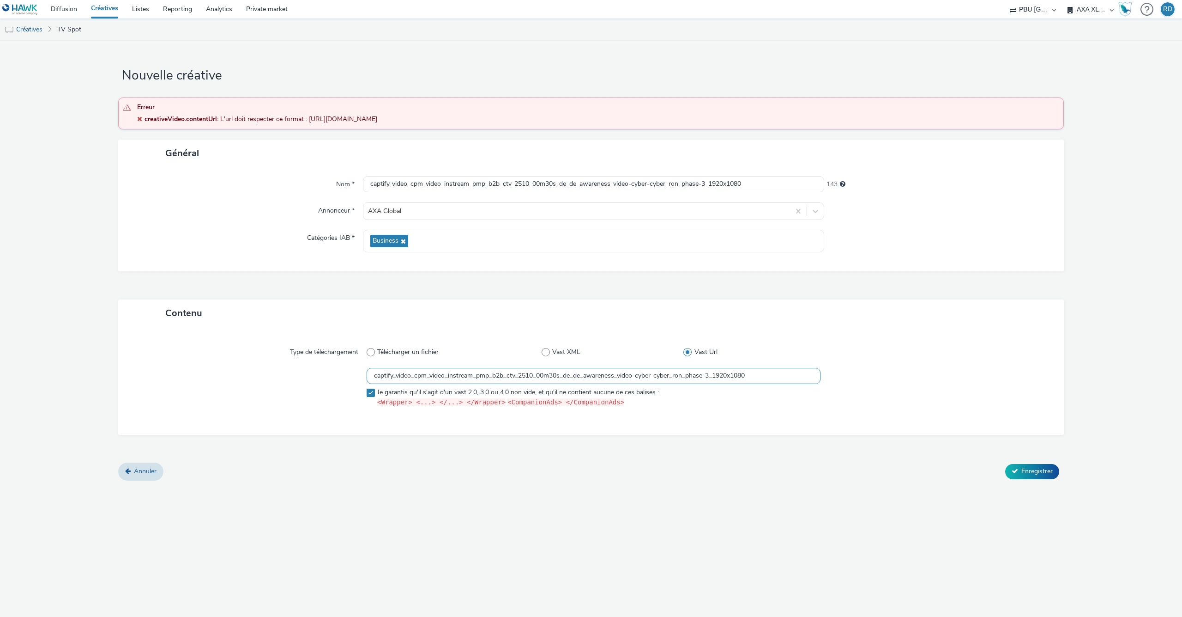
click at [672, 371] on input "captify_video_cpm_video_instream_pmp_b2b_ctv_2510_00m30s_de_de_awareness_video-…" at bounding box center [594, 376] width 454 height 16
paste input "https://[DOMAIN_NAME]/ddm/pfadx/N105603.5708031CAPTIFYAXAXL/B34076249.430906938…"
type input "https://[DOMAIN_NAME]/ddm/pfadx/N105603.5708031CAPTIFYAXAXL/B34076249.430906938…"
click at [1015, 473] on icon at bounding box center [1015, 470] width 6 height 6
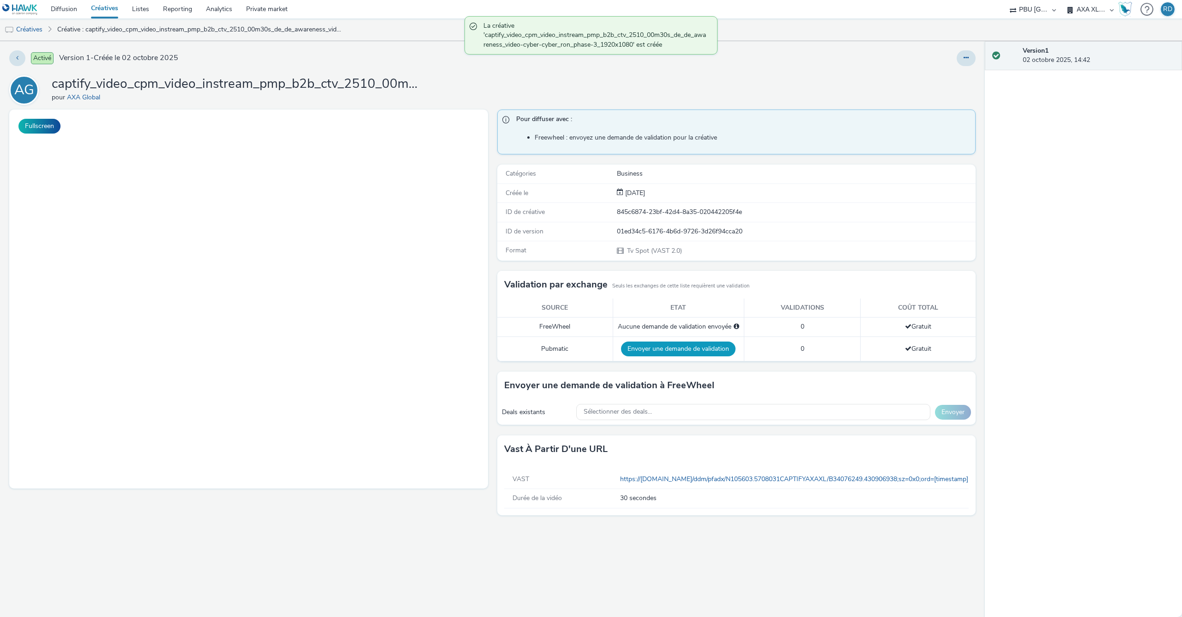
click at [683, 345] on button "Envoyer une demande de validation" at bounding box center [678, 348] width 115 height 15
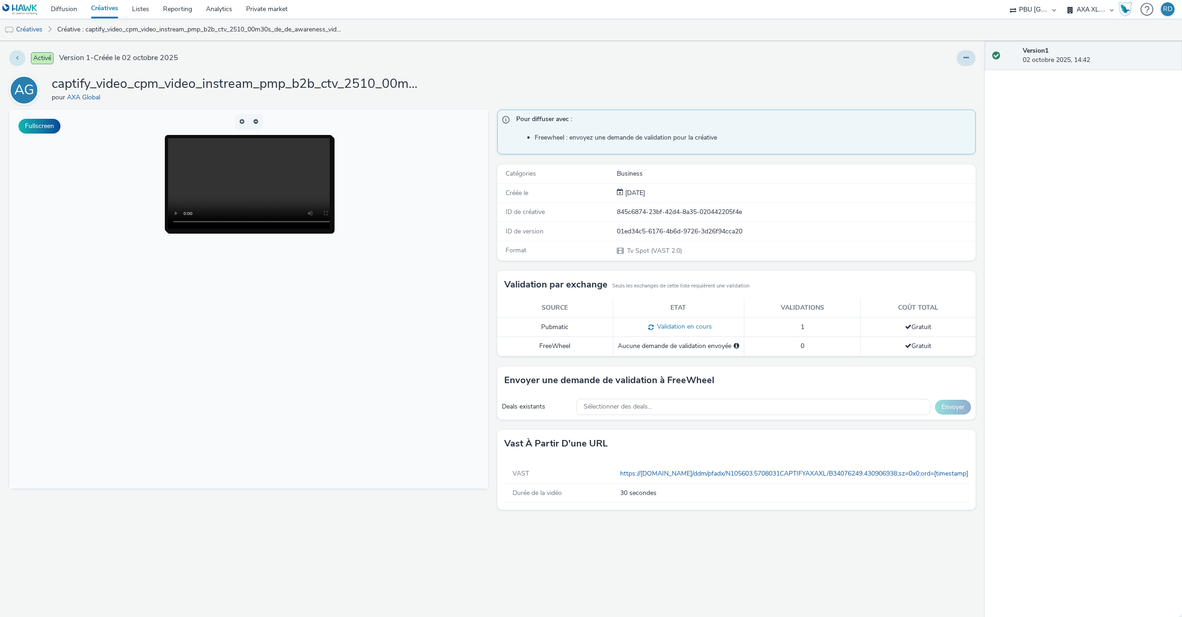
click at [21, 58] on button at bounding box center [17, 58] width 16 height 16
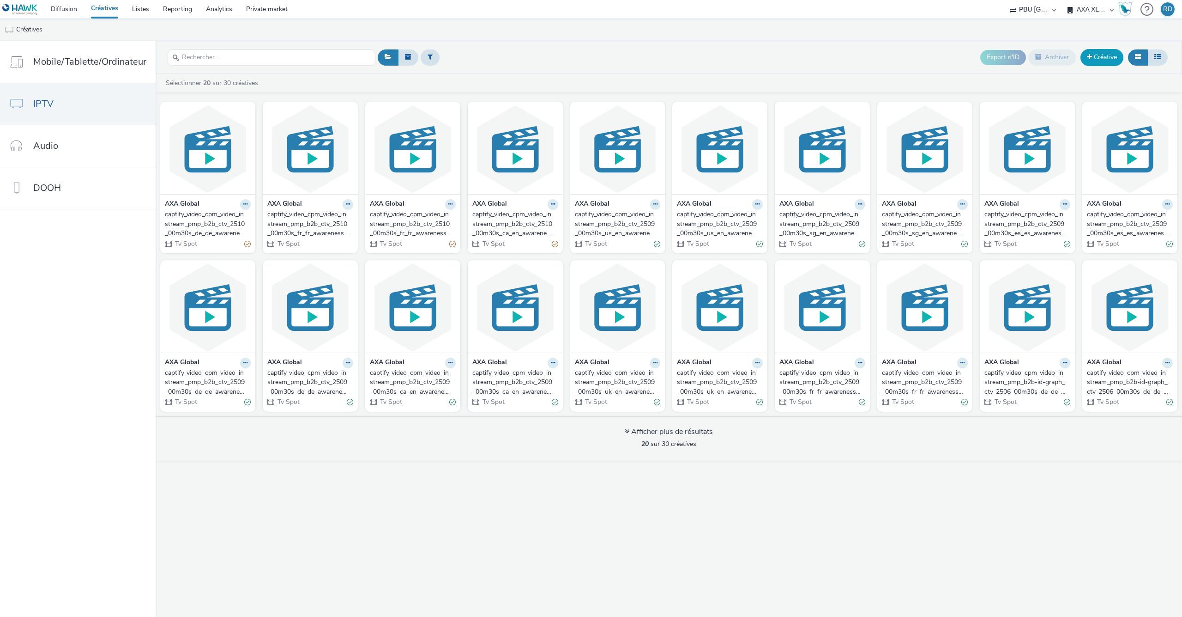
click at [1106, 60] on link "Créative" at bounding box center [1102, 57] width 43 height 17
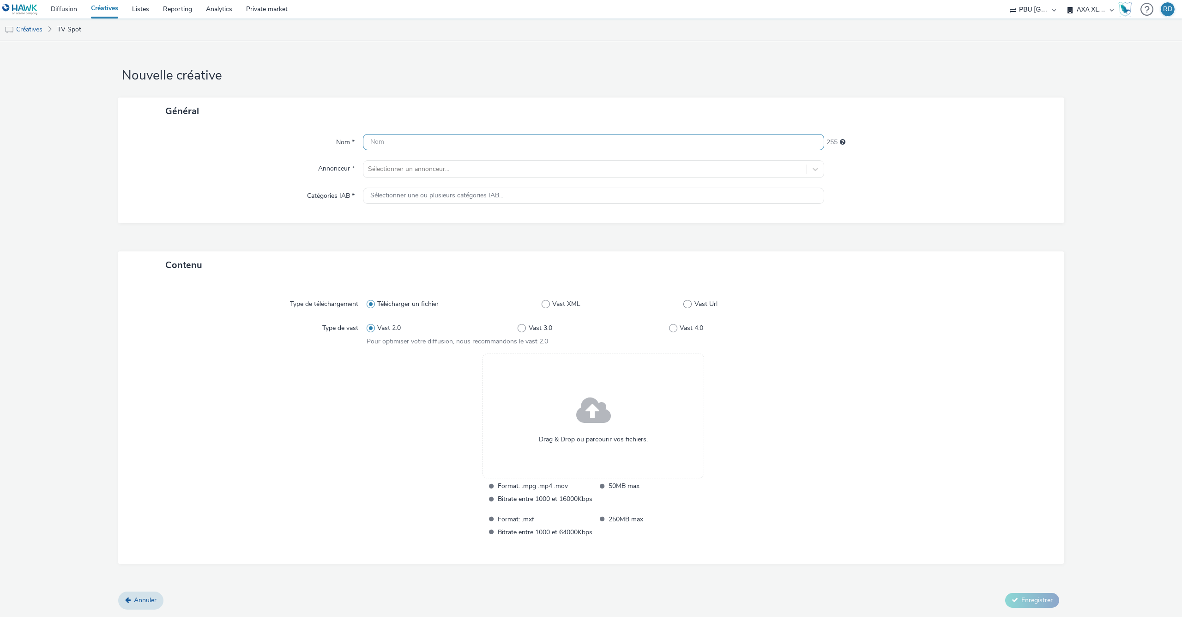
click at [406, 145] on input "text" at bounding box center [593, 142] width 461 height 16
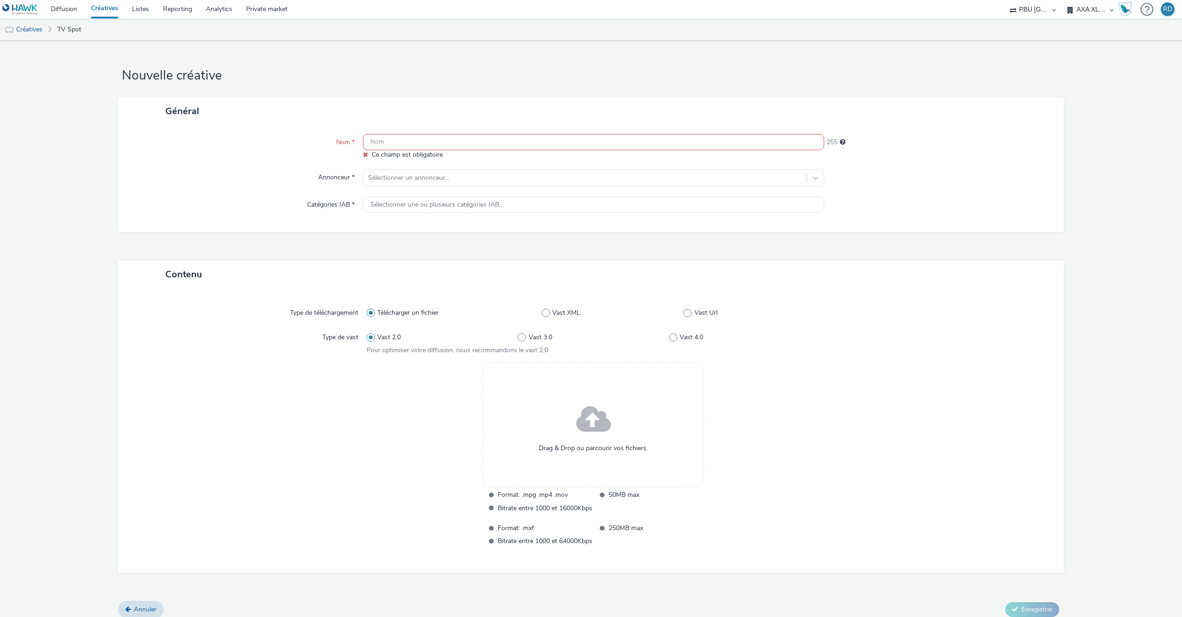
click at [406, 145] on input "text" at bounding box center [593, 142] width 461 height 16
paste input "captify_video_cpm_video_instream_pmp_b2b_ctv_2510_00m30s_de_de_awareness_video-…"
type input "captify_video_cpm_video_instream_pmp_b2b_ctv_2510_00m30s_de_de_awareness_video-…"
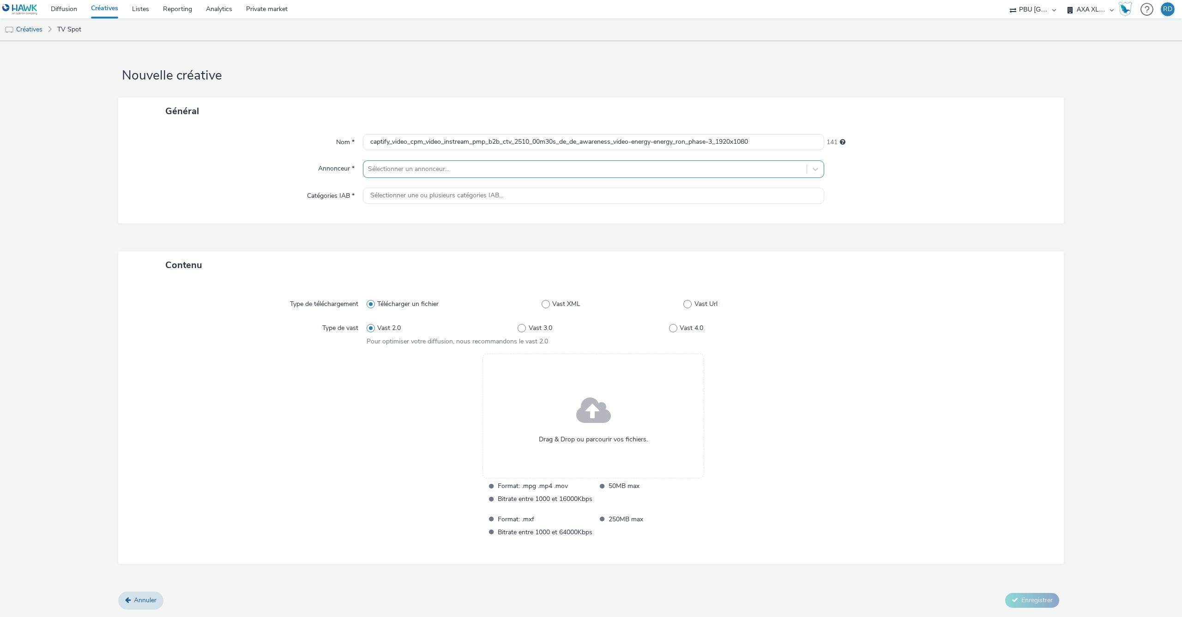
click at [411, 173] on div at bounding box center [585, 168] width 434 height 11
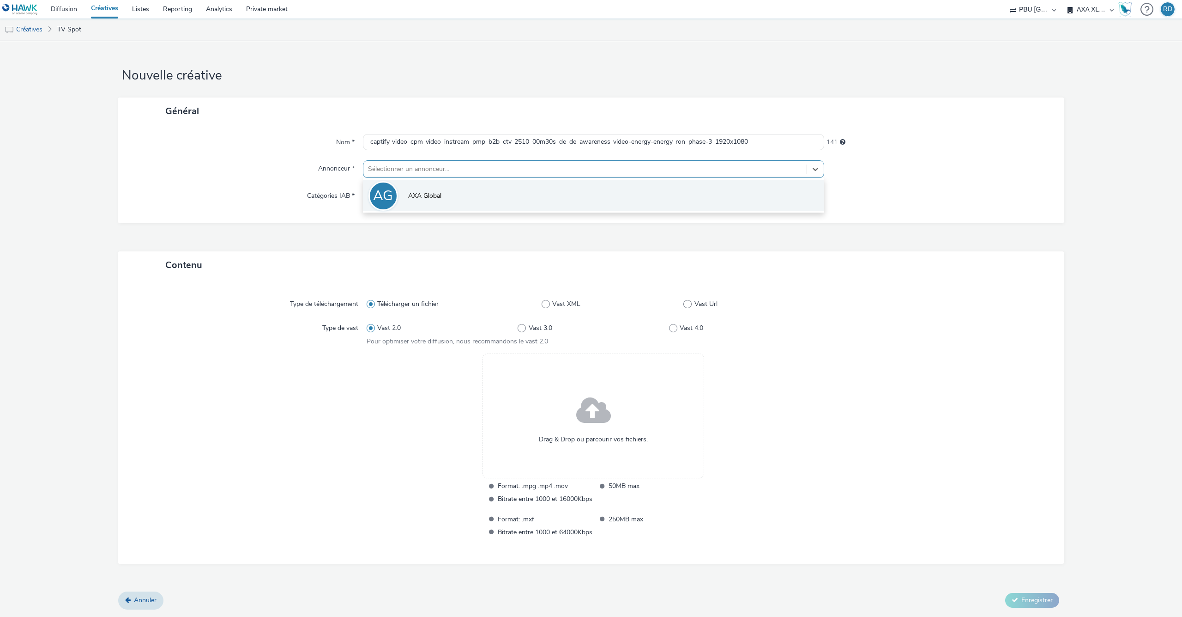
click at [410, 193] on span "AXA Global" at bounding box center [424, 195] width 33 height 9
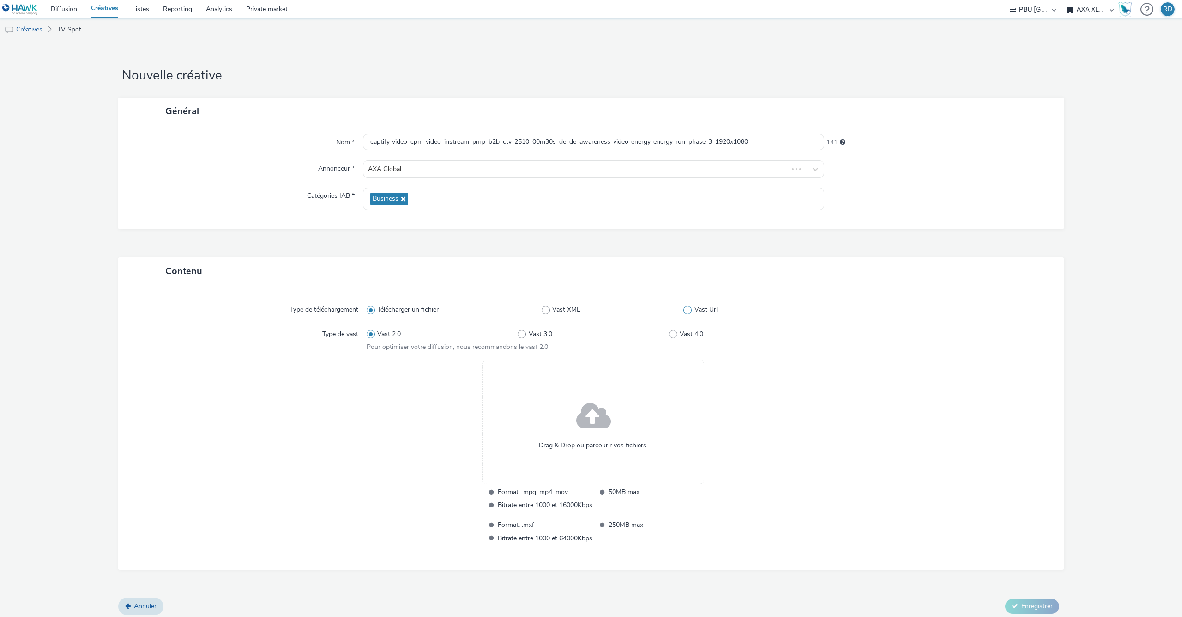
click at [687, 310] on span at bounding box center [687, 310] width 8 height 8
click at [687, 310] on input "Vast Url" at bounding box center [686, 310] width 6 height 6
radio input "false"
radio input "true"
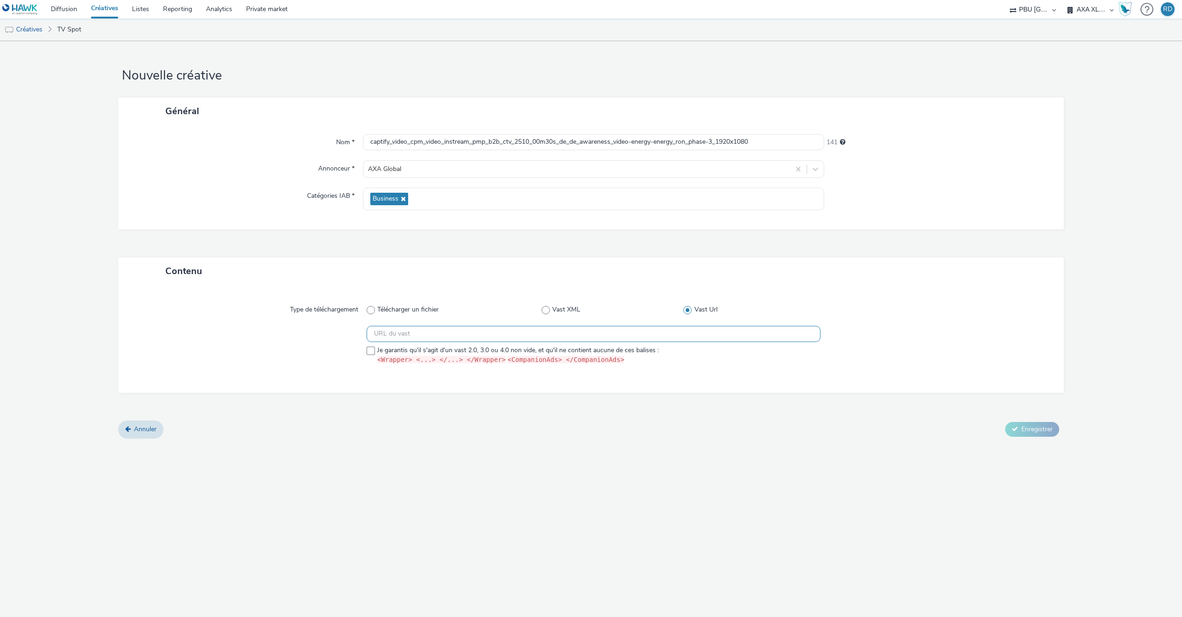
click at [458, 336] on input "text" at bounding box center [594, 334] width 454 height 16
paste input "https://[DOMAIN_NAME]/ddm/pfadx/N105603.5708031CAPTIFYAXAXL/B34076249.430908300…"
type input "https://[DOMAIN_NAME]/ddm/pfadx/N105603.5708031CAPTIFYAXAXL/B34076249.430908300…"
click at [372, 354] on span at bounding box center [371, 350] width 8 height 8
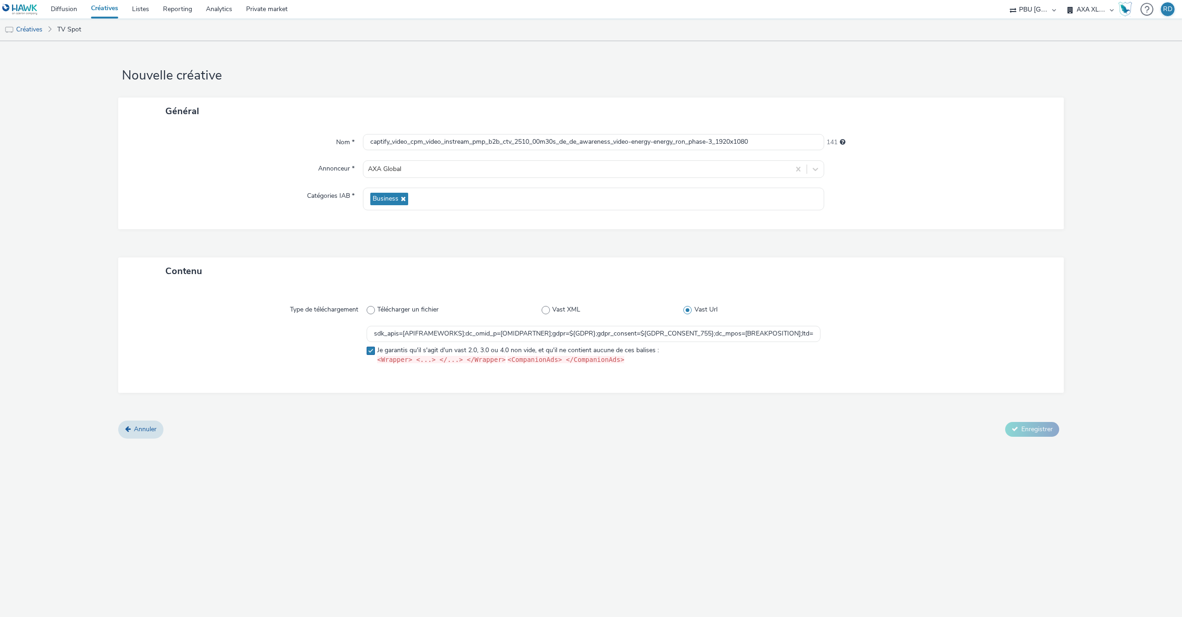
checkbox input "true"
click at [1034, 433] on span "Enregistrer" at bounding box center [1036, 428] width 31 height 9
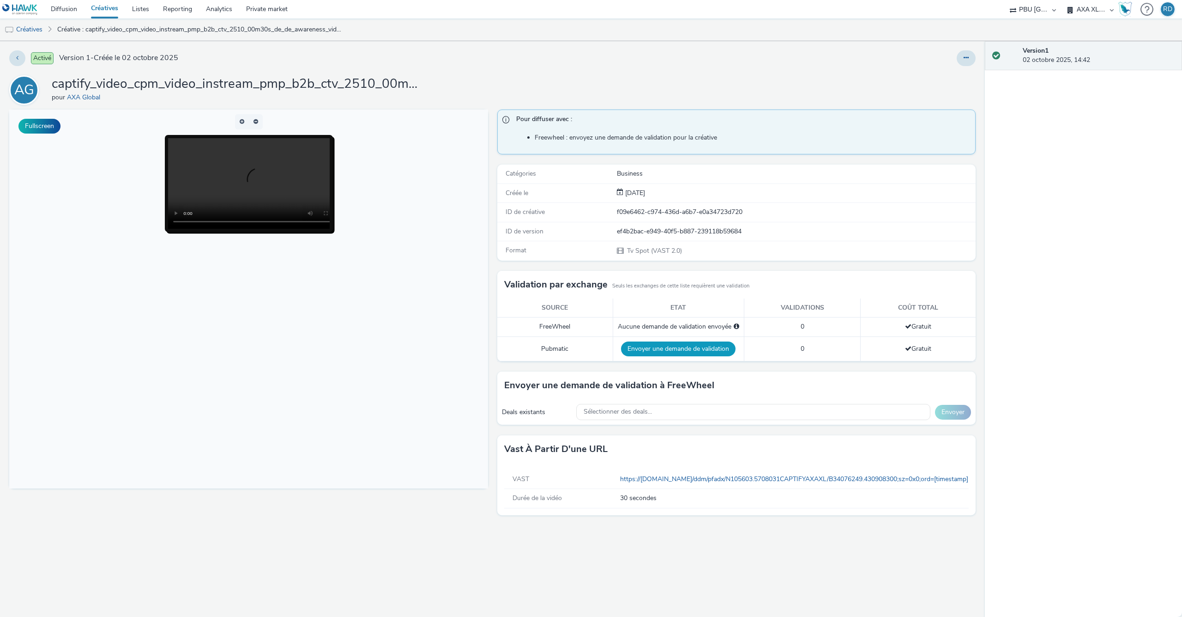
click at [641, 344] on button "Envoyer une demande de validation" at bounding box center [678, 348] width 115 height 15
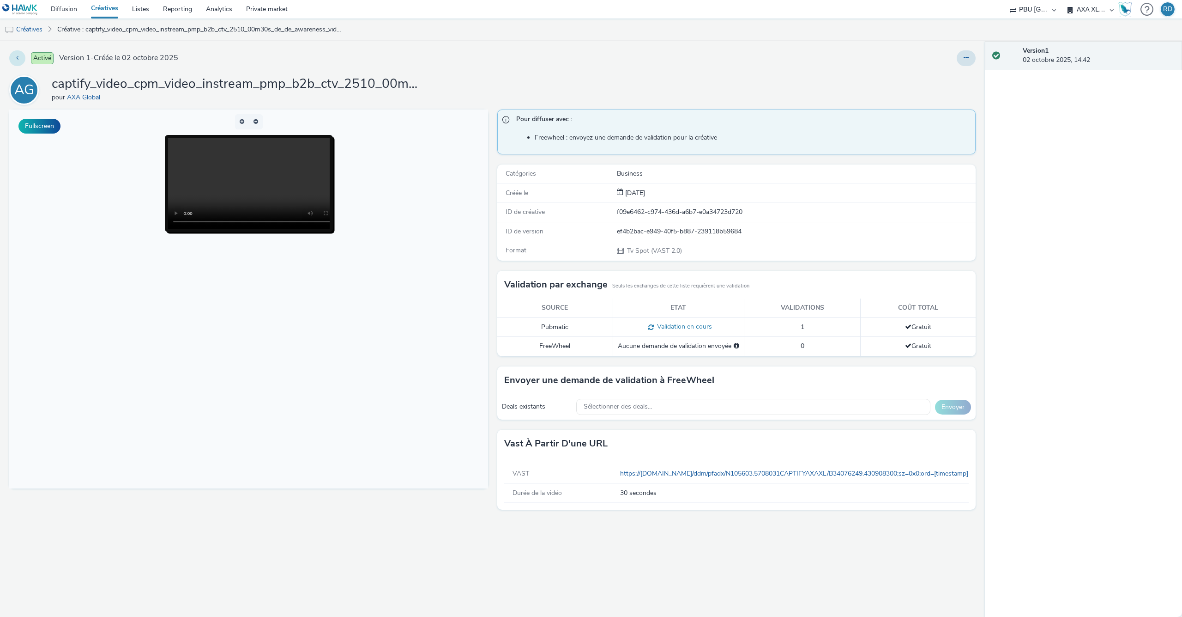
click at [18, 63] on button at bounding box center [17, 58] width 16 height 16
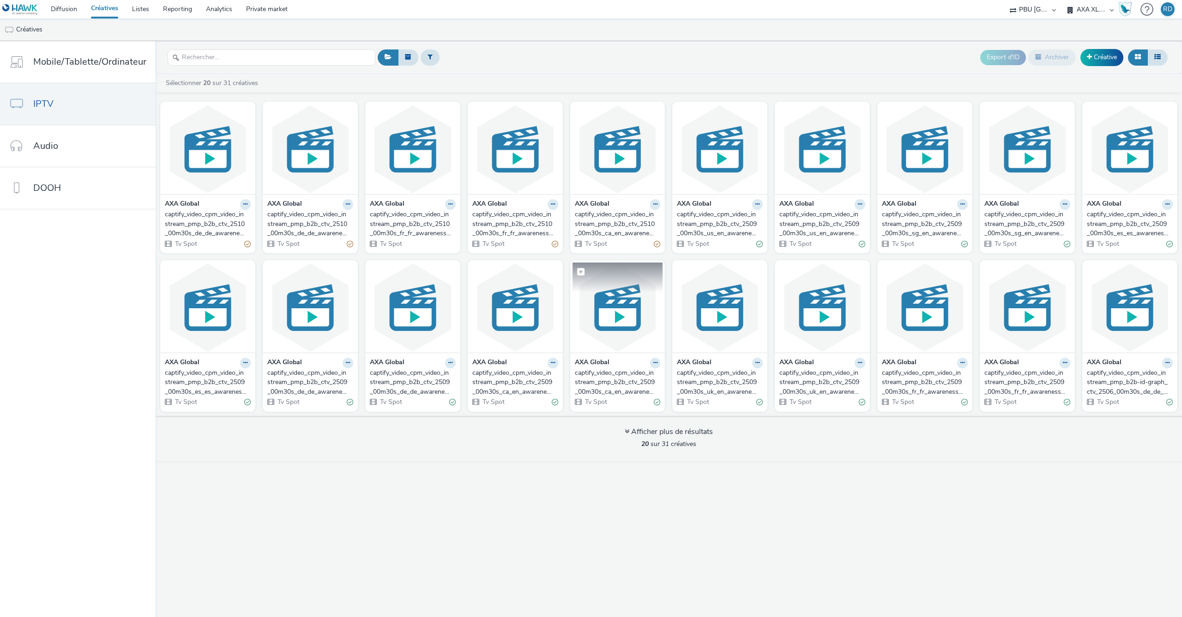
click at [617, 283] on figcaption at bounding box center [618, 277] width 91 height 30
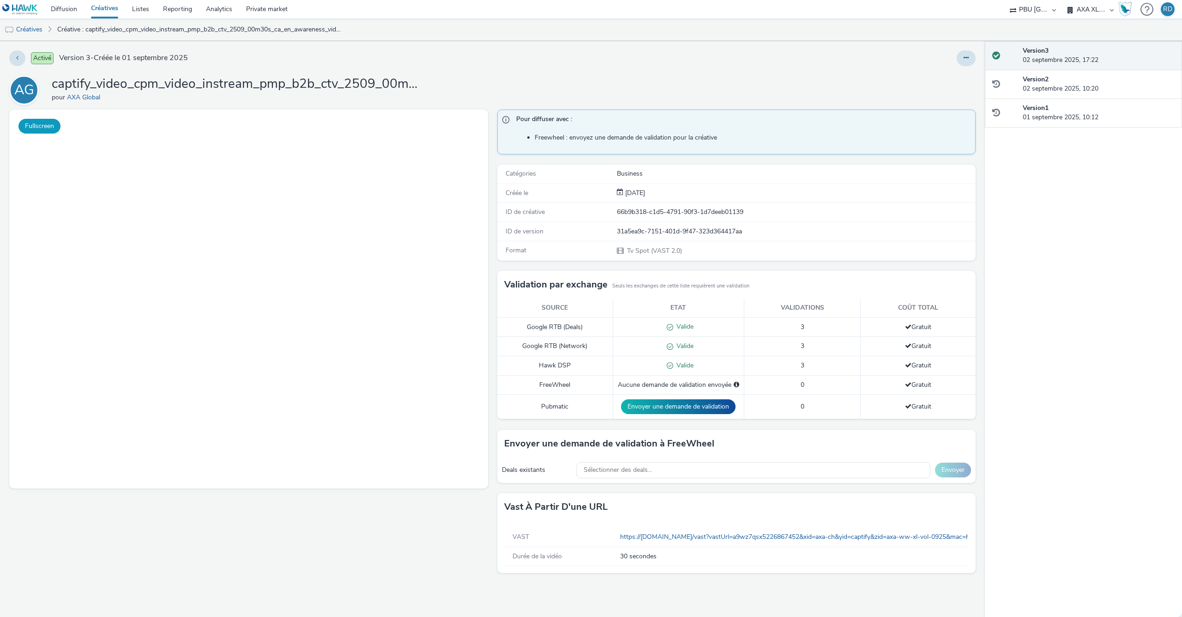
click at [45, 124] on button "Fullscreen" at bounding box center [39, 126] width 42 height 15
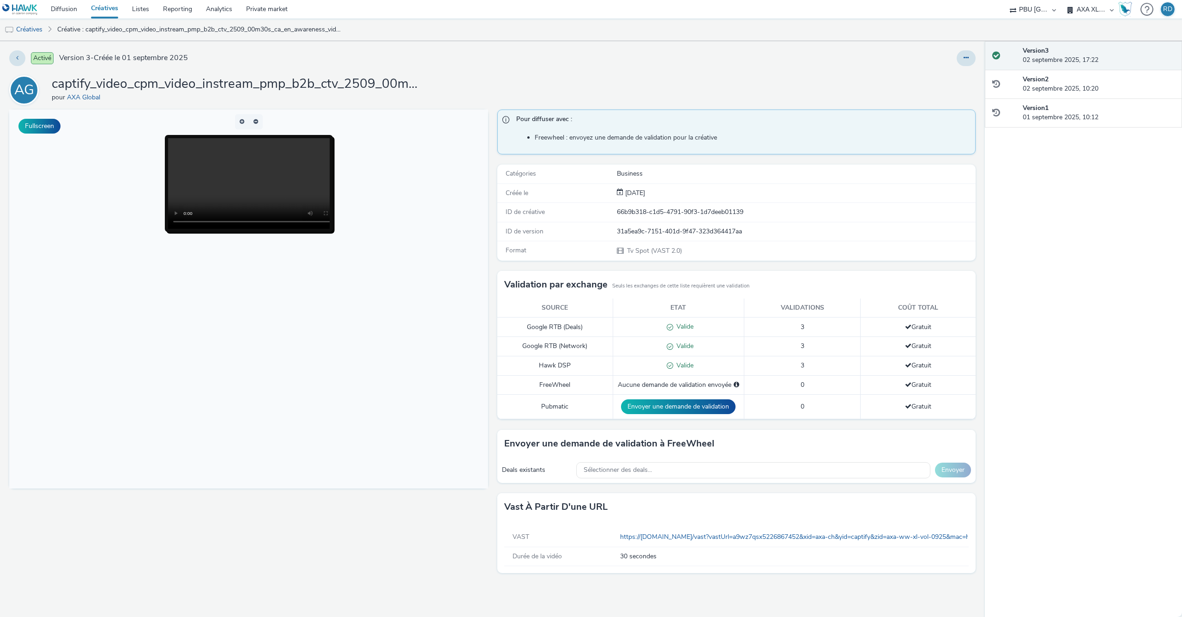
click at [37, 57] on span "Activé" at bounding box center [42, 58] width 23 height 12
click at [22, 57] on button at bounding box center [17, 58] width 16 height 16
